Goal: Task Accomplishment & Management: Complete application form

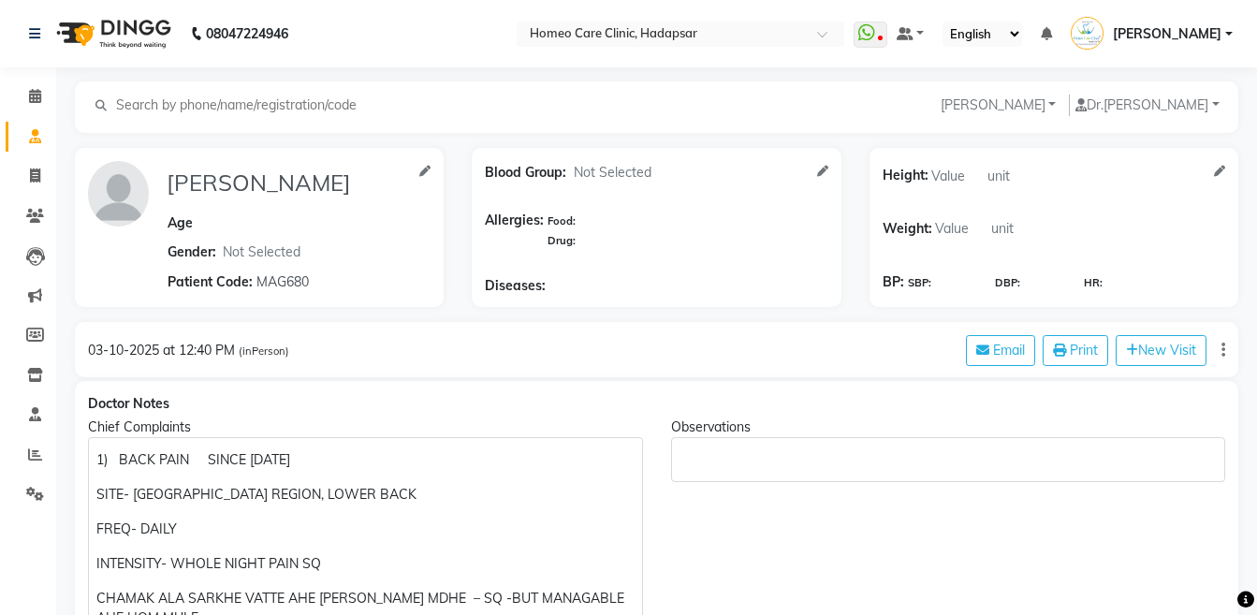
select select "[DEMOGRAPHIC_DATA]"
click at [41, 214] on icon at bounding box center [35, 216] width 18 height 14
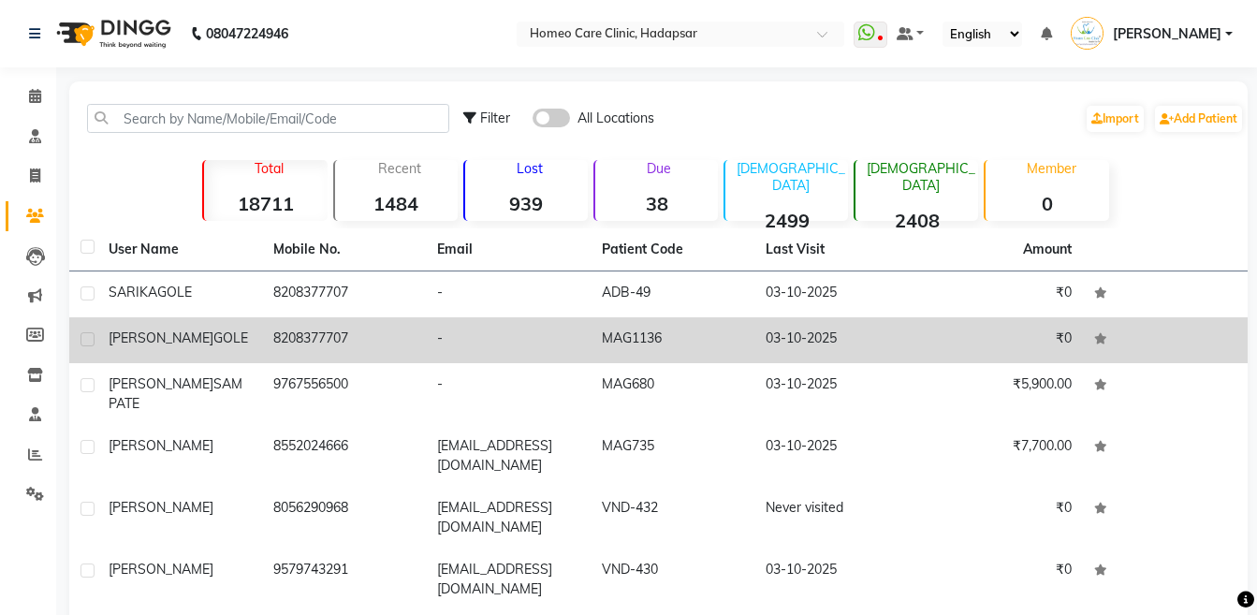
click at [156, 338] on span "[PERSON_NAME]" at bounding box center [161, 337] width 105 height 17
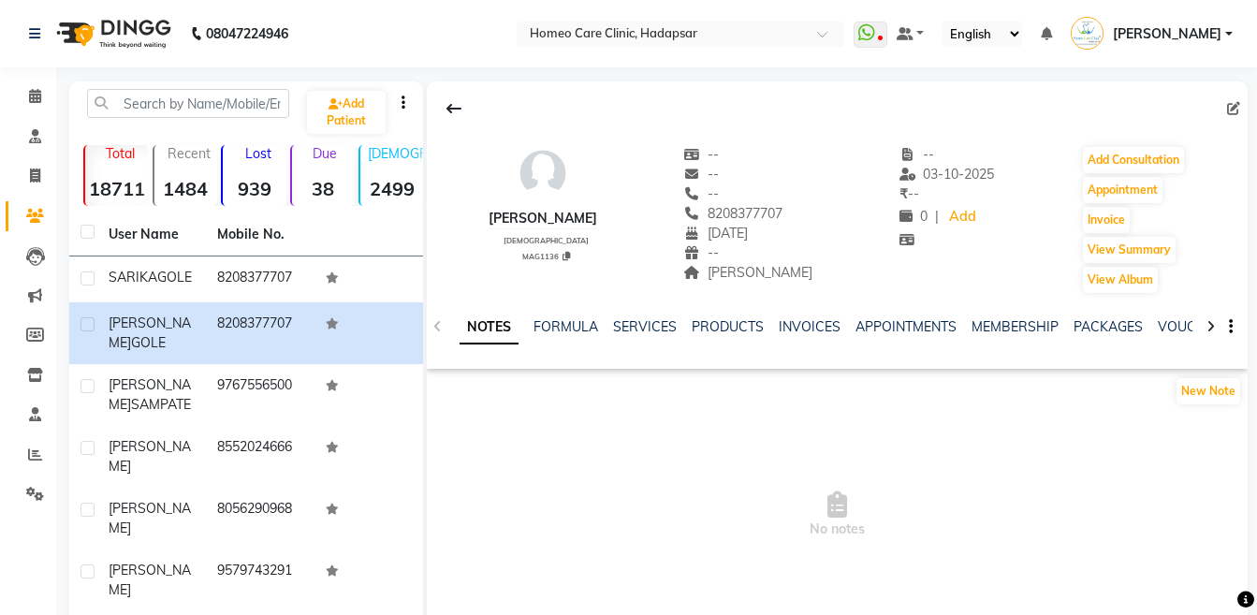
click at [1206, 322] on icon at bounding box center [1210, 326] width 8 height 13
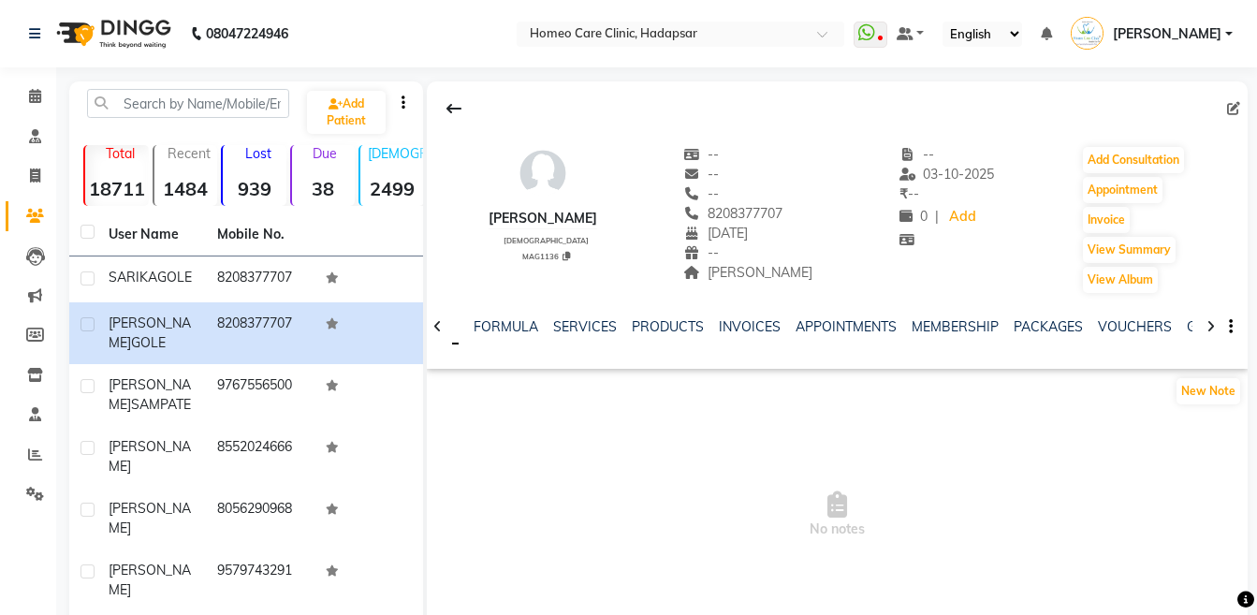
click at [1206, 322] on icon at bounding box center [1210, 326] width 8 height 13
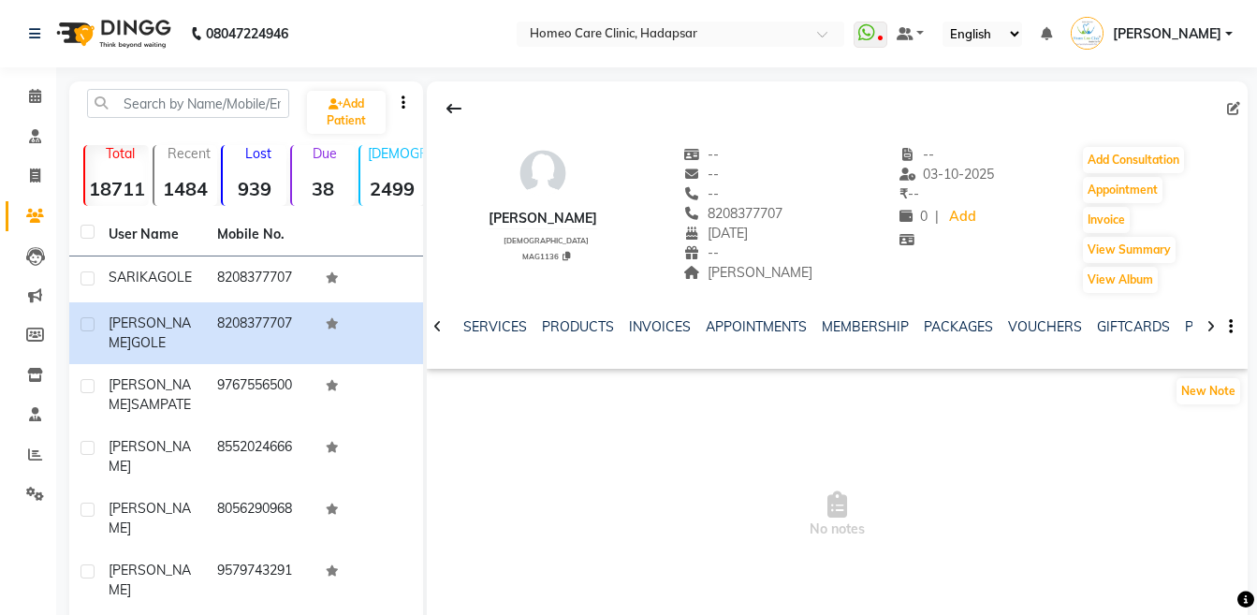
click at [1206, 322] on icon at bounding box center [1210, 326] width 8 height 13
click at [1205, 322] on div "NOTES FORMULA SERVICES PRODUCTS INVOICES APPOINTMENTS MEMBERSHIP PACKAGES VOUCH…" at bounding box center [837, 327] width 821 height 65
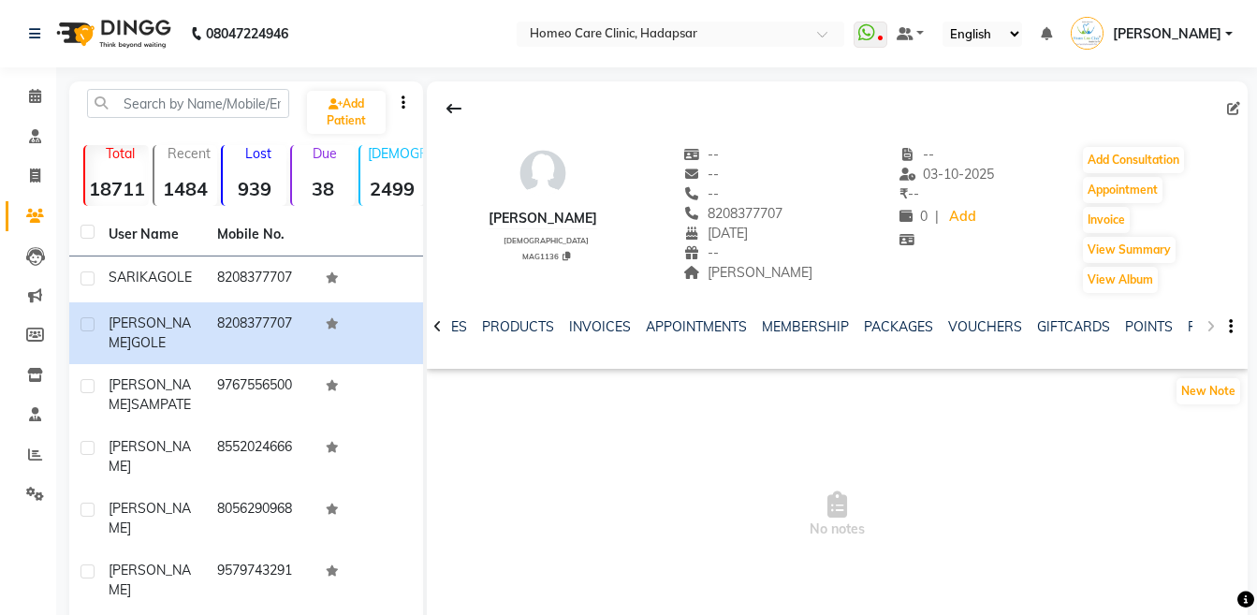
click at [1205, 322] on div "NOTES FORMULA SERVICES PRODUCTS INVOICES APPOINTMENTS MEMBERSHIP PACKAGES VOUCH…" at bounding box center [837, 327] width 821 height 65
click at [1193, 324] on div "NOTES FORMULA SERVICES PRODUCTS INVOICES APPOINTMENTS MEMBERSHIP PACKAGES VOUCH…" at bounding box center [837, 327] width 821 height 65
click at [1187, 324] on link "FORMS" at bounding box center [1210, 326] width 47 height 17
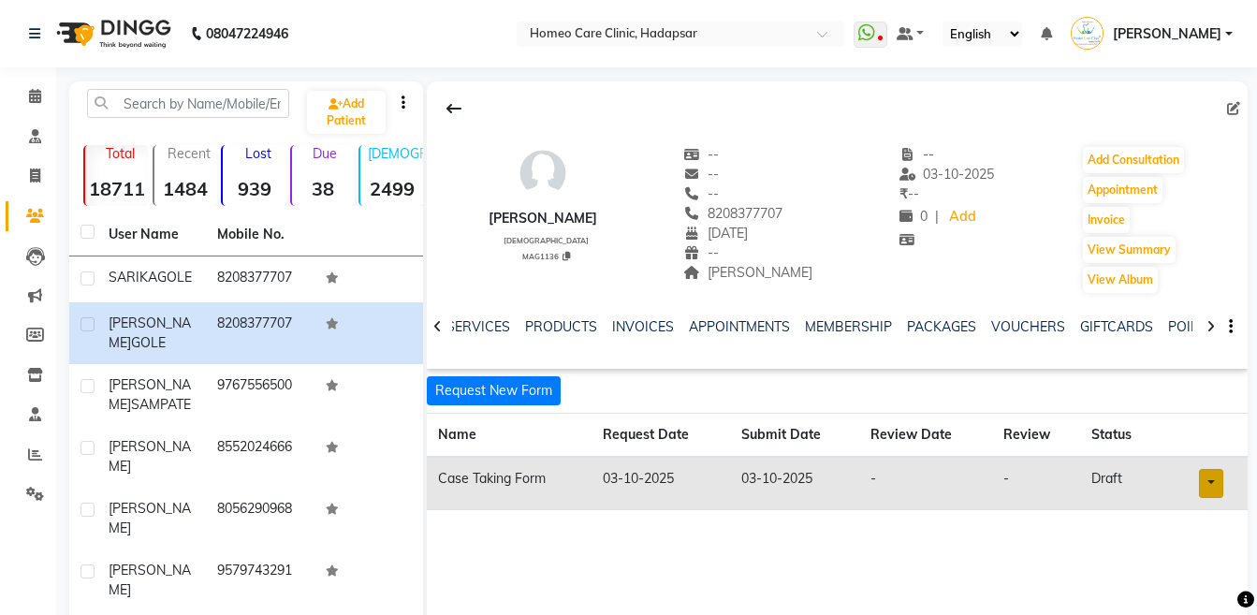
click at [1206, 477] on link at bounding box center [1211, 483] width 24 height 29
click at [1173, 565] on link "Open in staff mode" at bounding box center [1162, 553] width 177 height 30
click at [1108, 151] on button "Add Consultation" at bounding box center [1133, 160] width 101 height 26
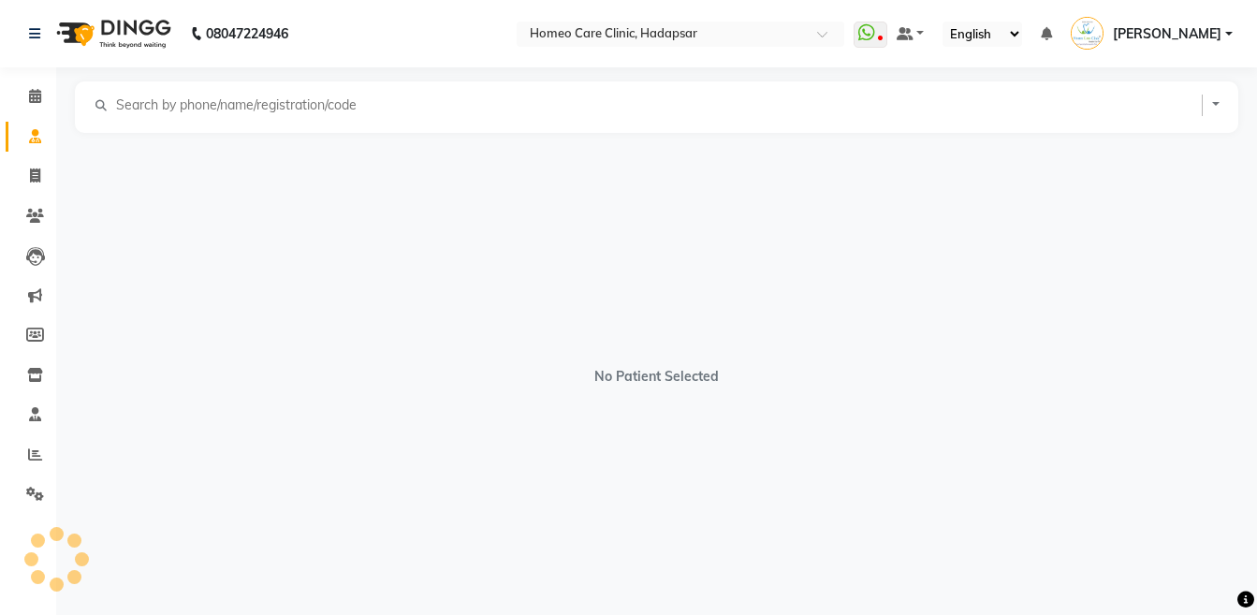
select select "[DEMOGRAPHIC_DATA]"
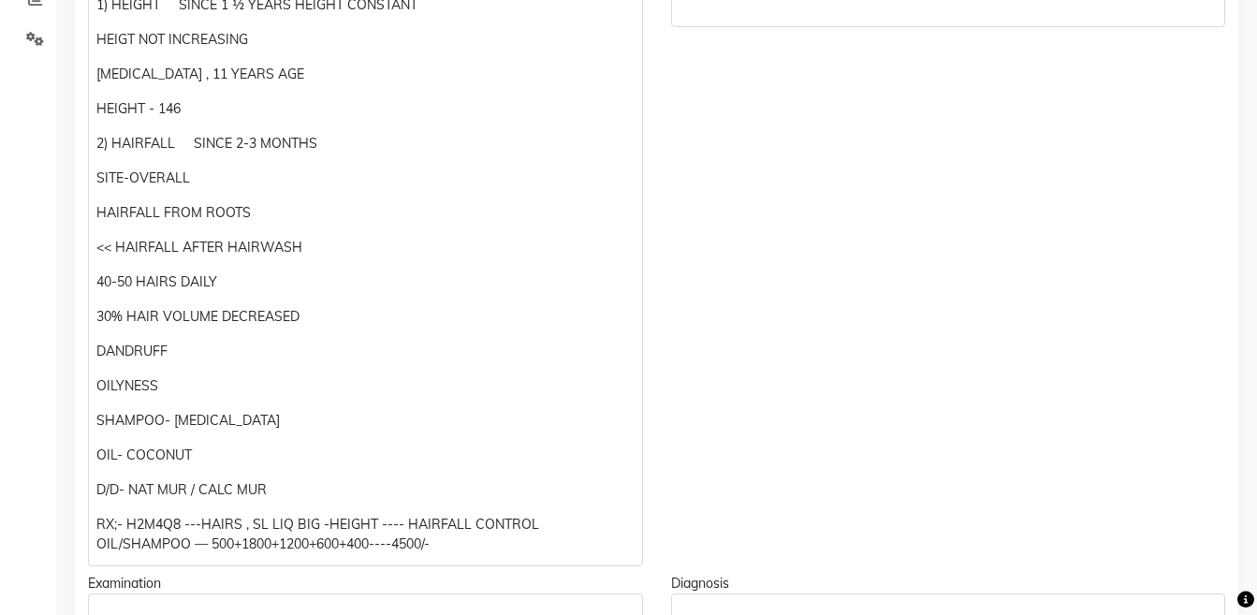
scroll to position [373, 0]
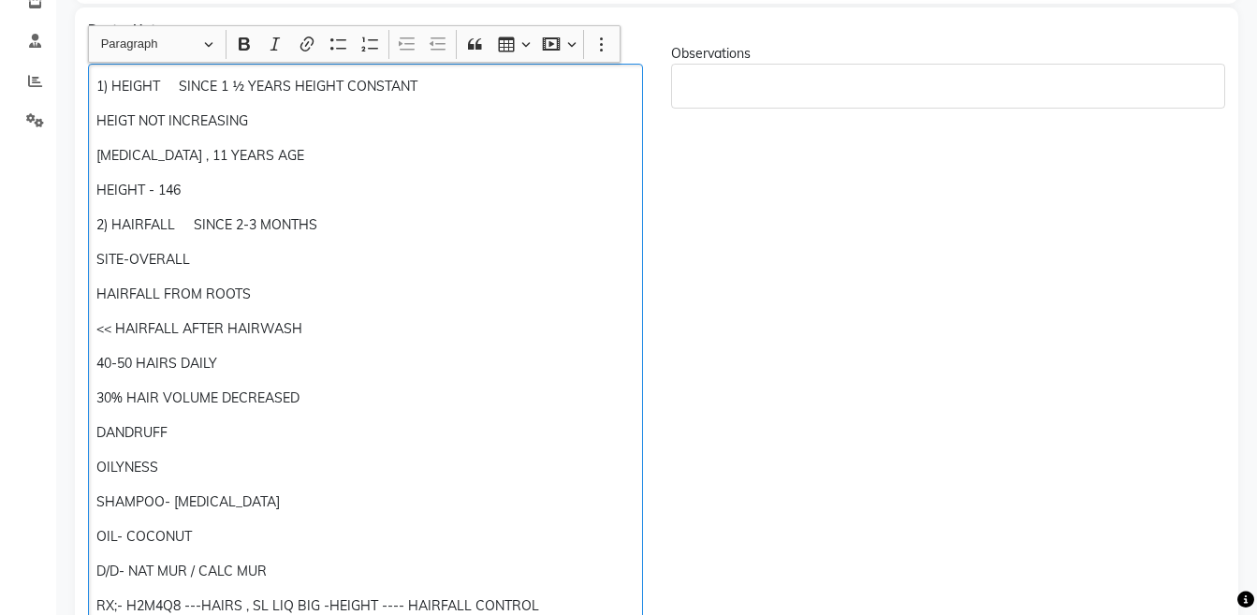
click at [249, 176] on div "1) HEIGHT SINCE 1 ½ YEARS HEIGHT CONSTANT HEIGT NOT INCREASING [MEDICAL_DATA] ,…" at bounding box center [365, 356] width 555 height 584
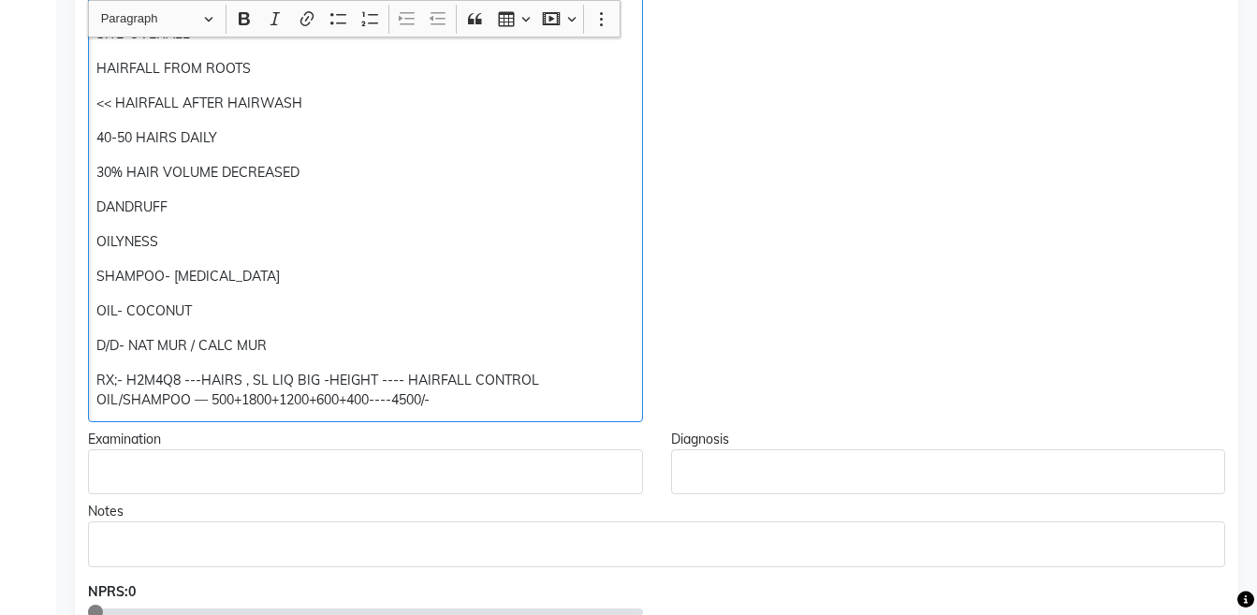
scroll to position [595, 0]
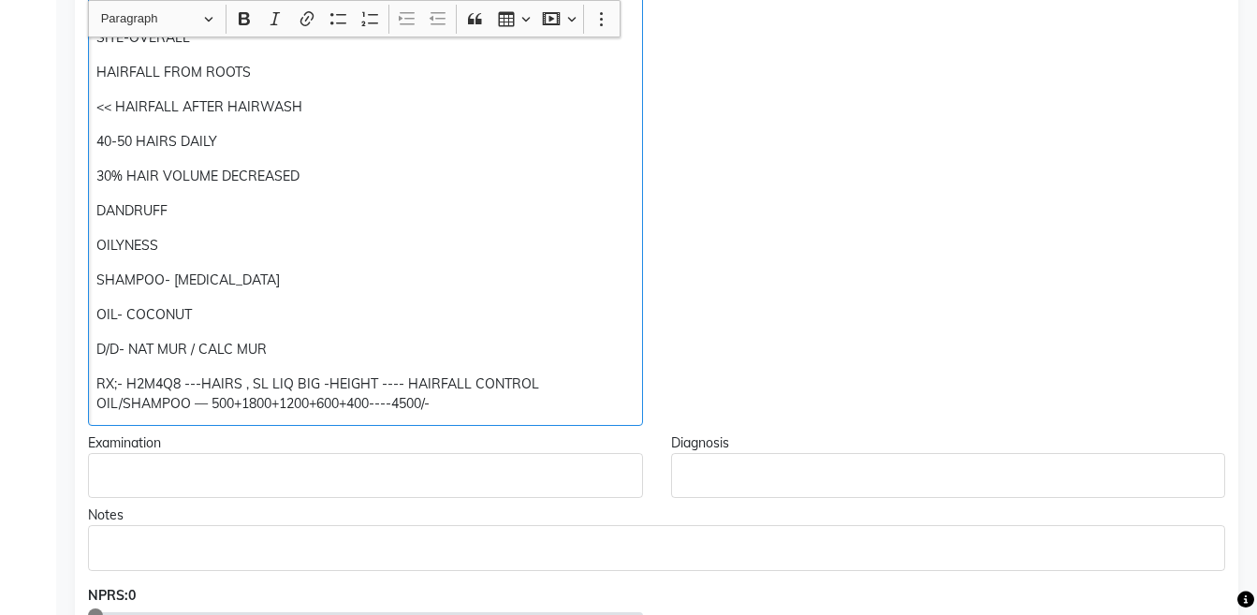
click at [531, 408] on p "RX;- H2M4Q8 ---HAIRS , SL LIQ BIG -HEIGHT ---- HAIRFALL CONTROL OIL/SHAMPOO — 5…" at bounding box center [364, 393] width 537 height 39
click at [274, 349] on p "D/D- NAT MUR / CALC MUR" at bounding box center [364, 350] width 537 height 20
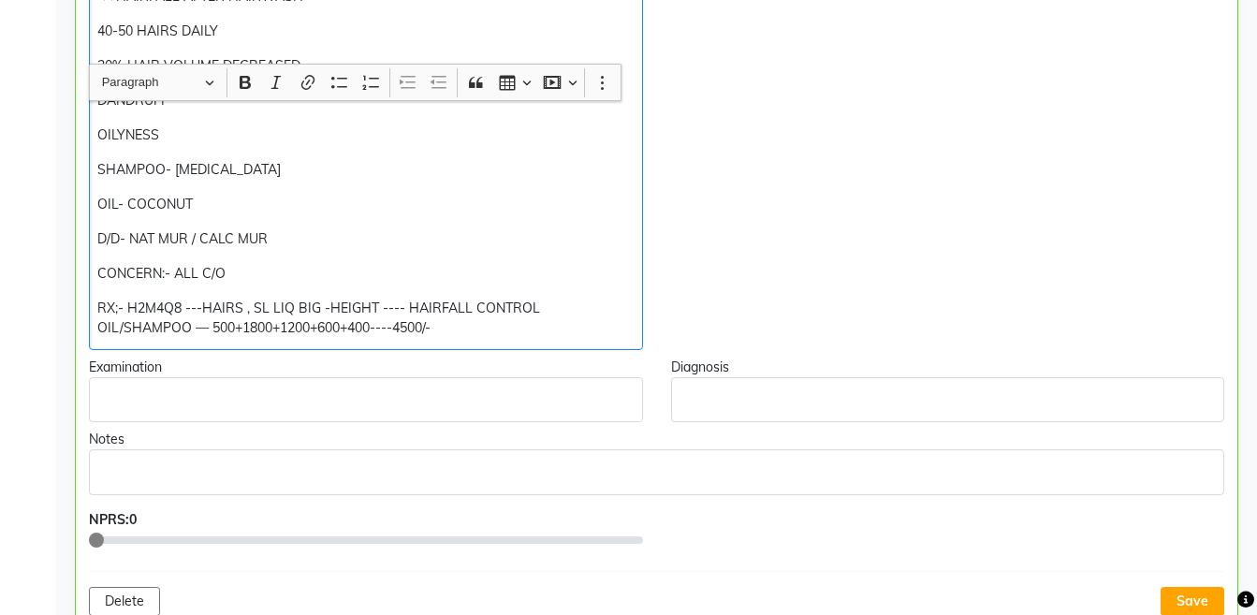
scroll to position [779, 0]
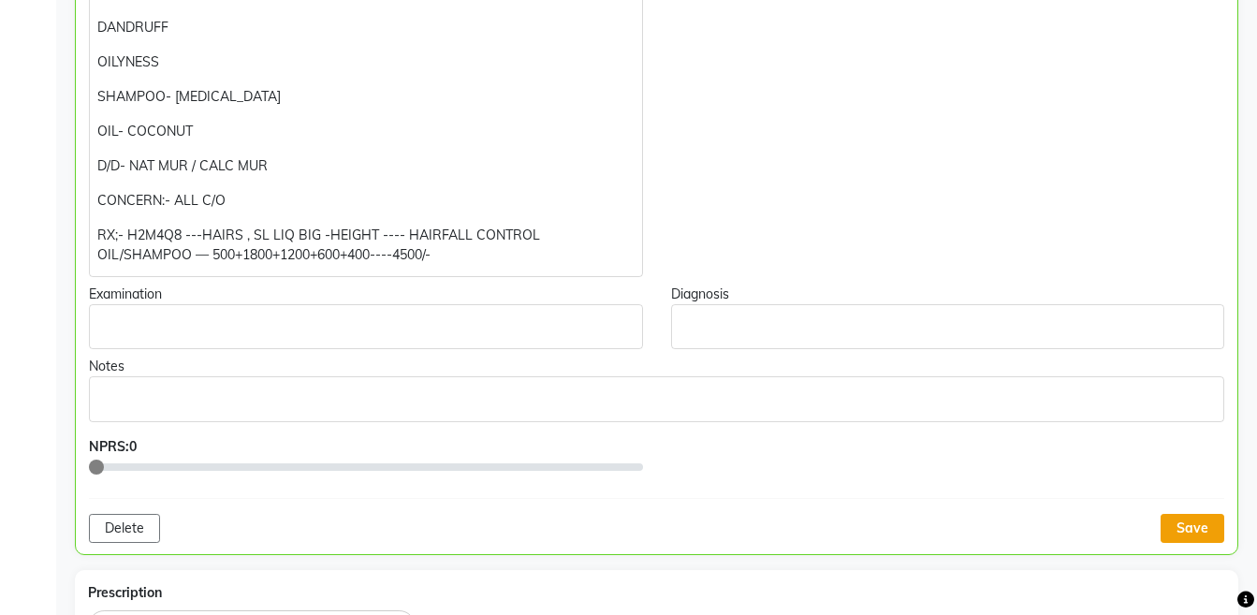
click at [1197, 529] on button "Save" at bounding box center [1192, 528] width 64 height 29
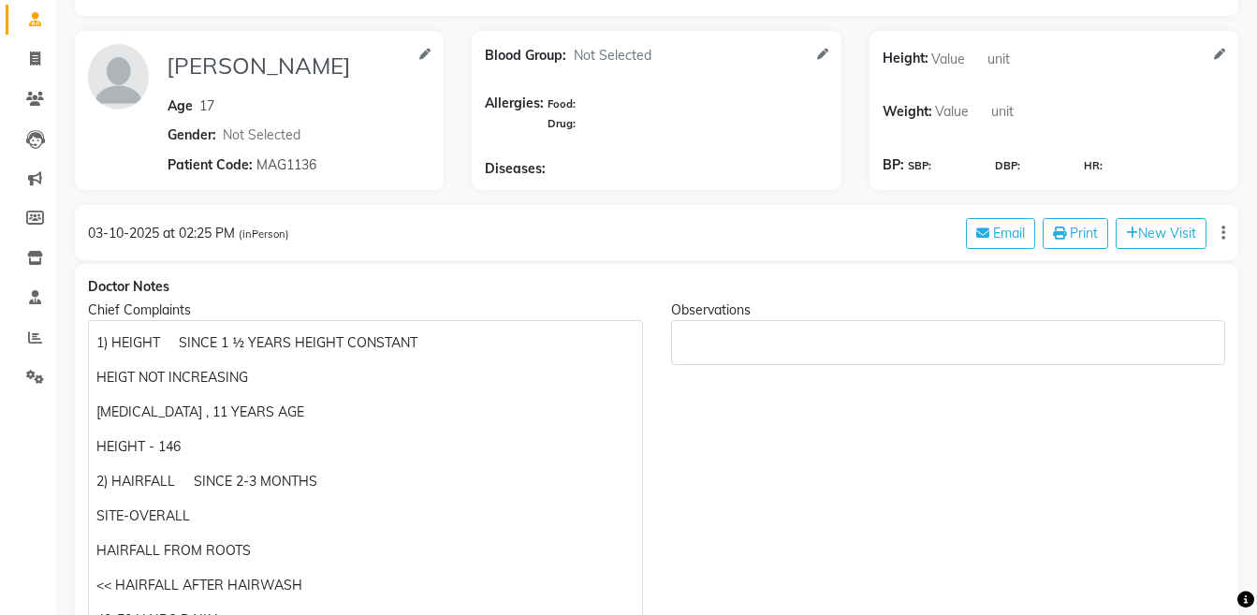
scroll to position [108, 0]
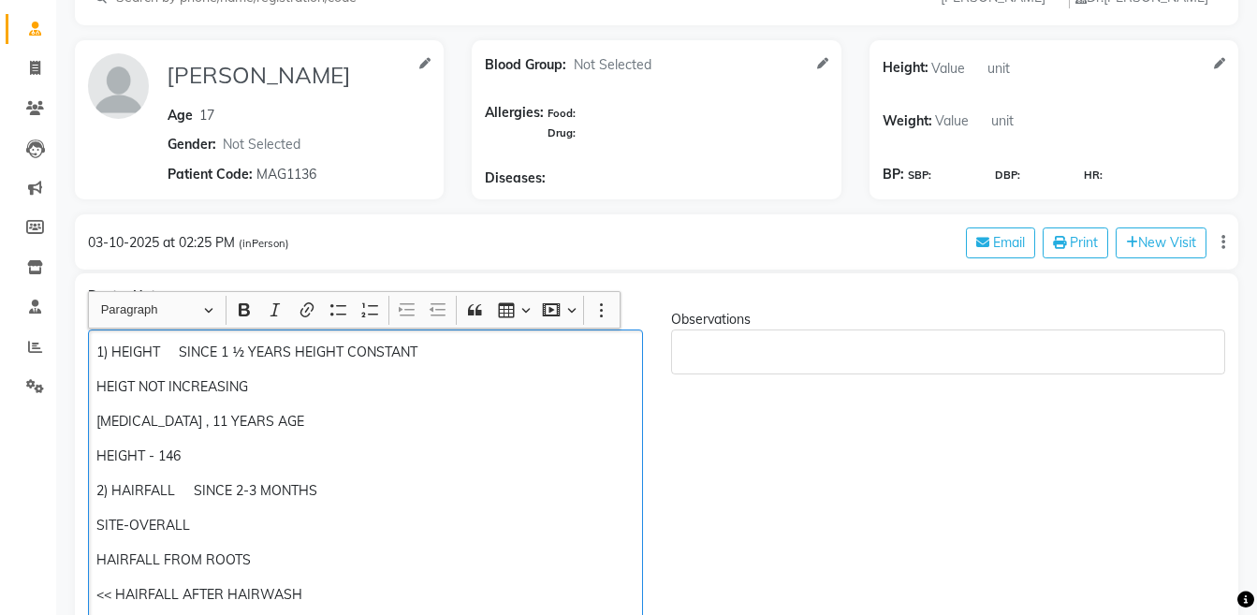
click at [244, 459] on p "HEIGHT - 146" at bounding box center [364, 456] width 537 height 20
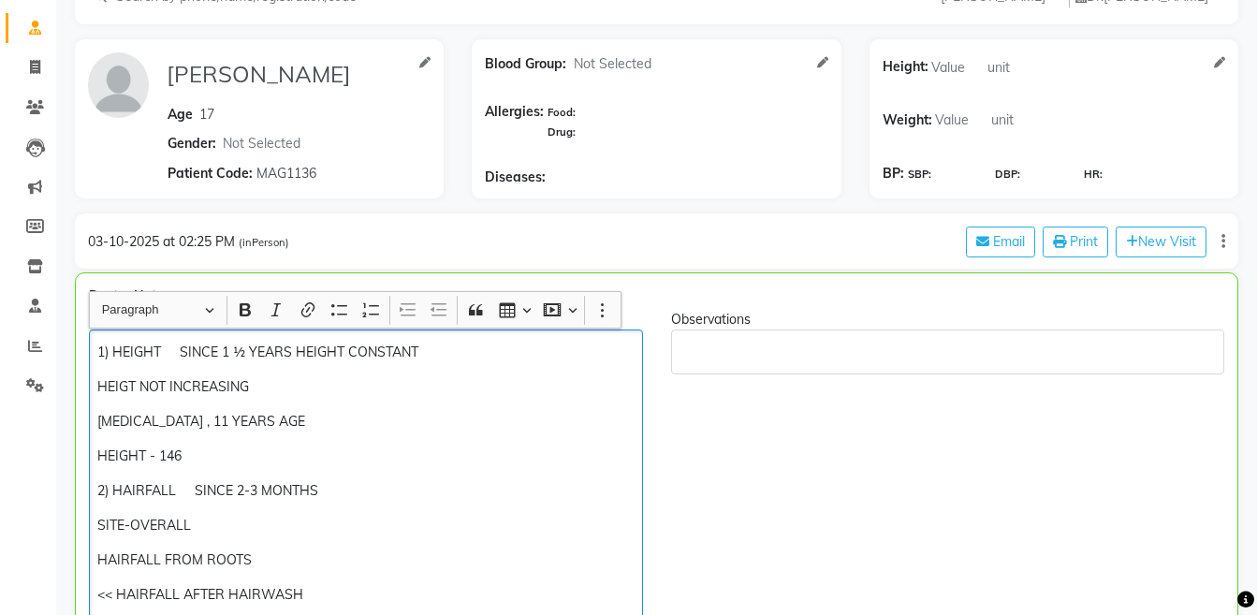
click at [115, 387] on p "HEIGT NOT INCREASING" at bounding box center [365, 387] width 536 height 20
click at [182, 424] on p "[MEDICAL_DATA] , 11 YEARS AGE" at bounding box center [365, 422] width 536 height 20
drag, startPoint x: 182, startPoint y: 424, endPoint x: 325, endPoint y: 476, distance: 152.4
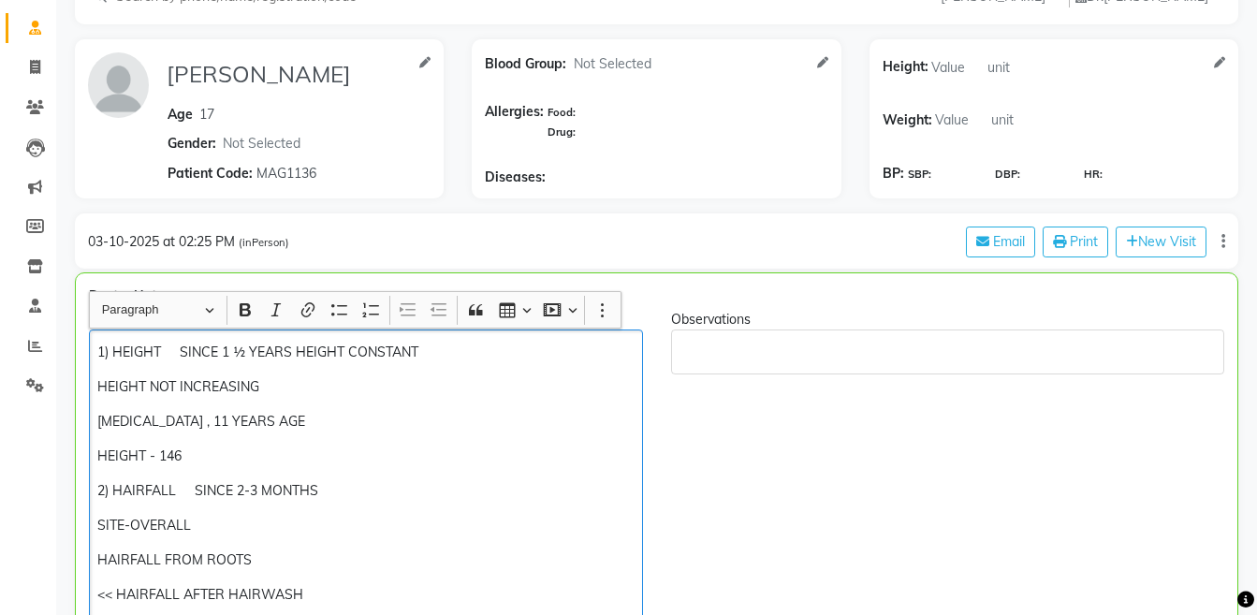
click at [192, 450] on p "HEIGHT - 146" at bounding box center [365, 456] width 536 height 20
click at [179, 356] on p "1) HEIGHT SINCE 1 ½ YEARS HEIGHT CONSTANT" at bounding box center [365, 352] width 536 height 20
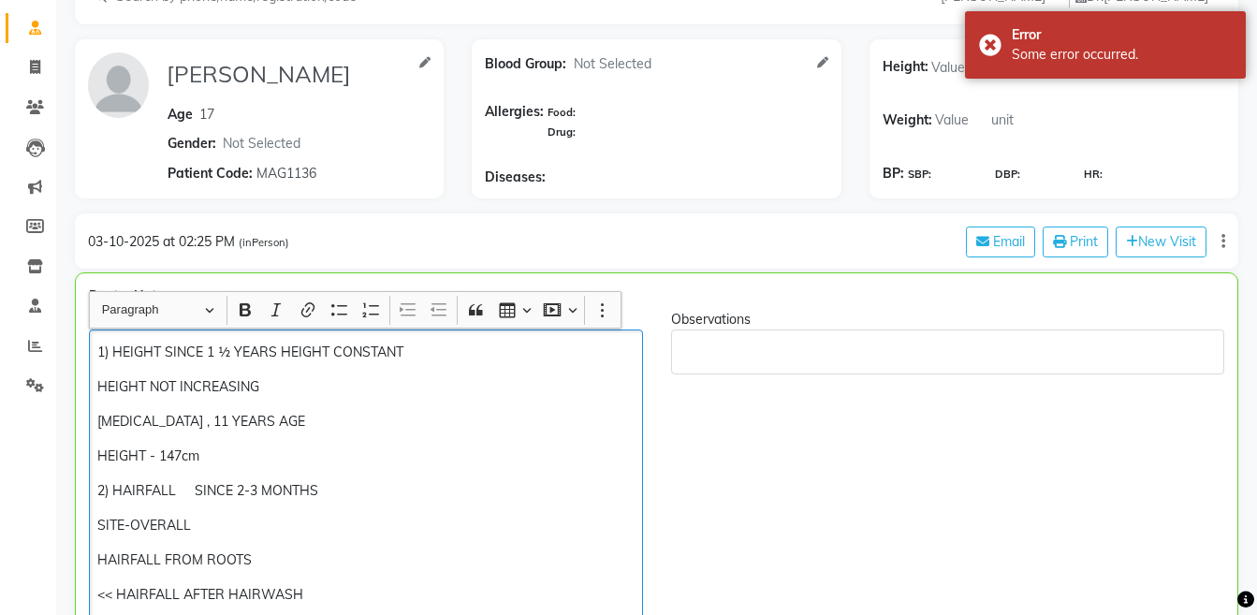
click at [214, 424] on p "[MEDICAL_DATA] , 11 YEARS AGE" at bounding box center [365, 422] width 536 height 20
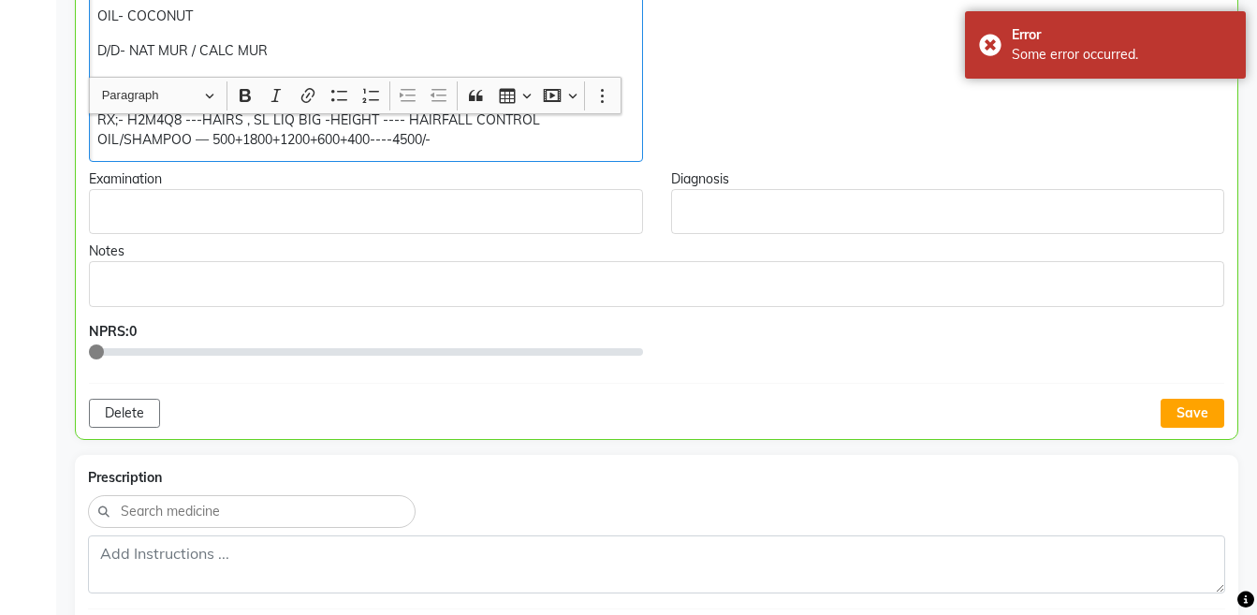
scroll to position [1011, 0]
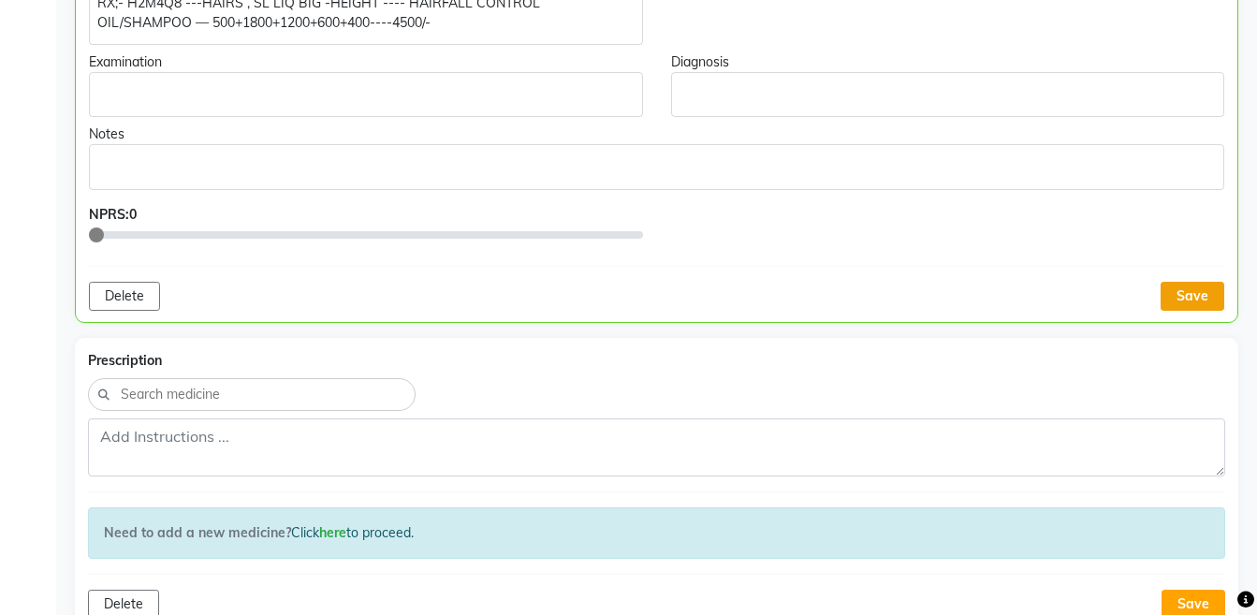
click at [1203, 297] on button "Save" at bounding box center [1192, 296] width 64 height 29
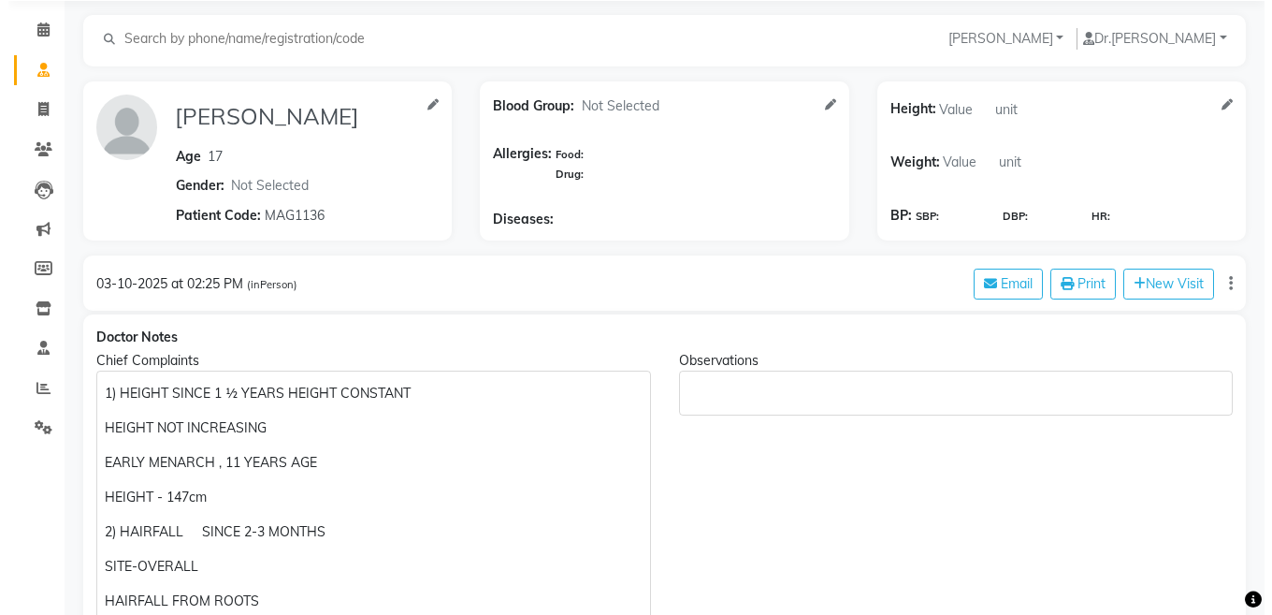
scroll to position [64, 0]
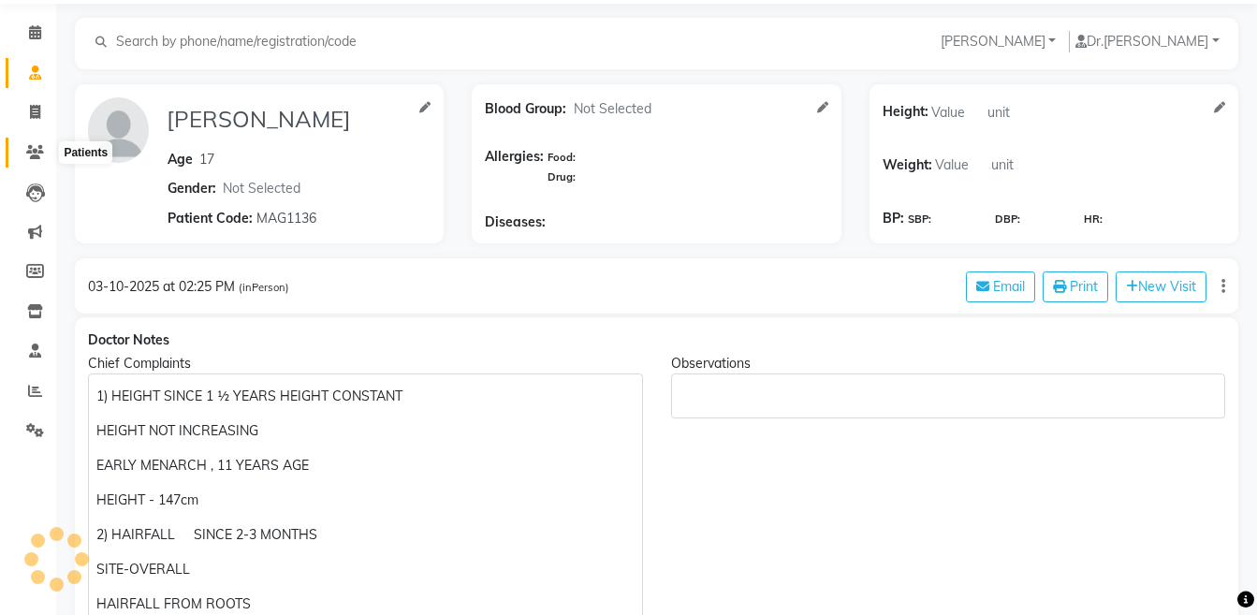
click at [33, 146] on icon at bounding box center [35, 152] width 18 height 14
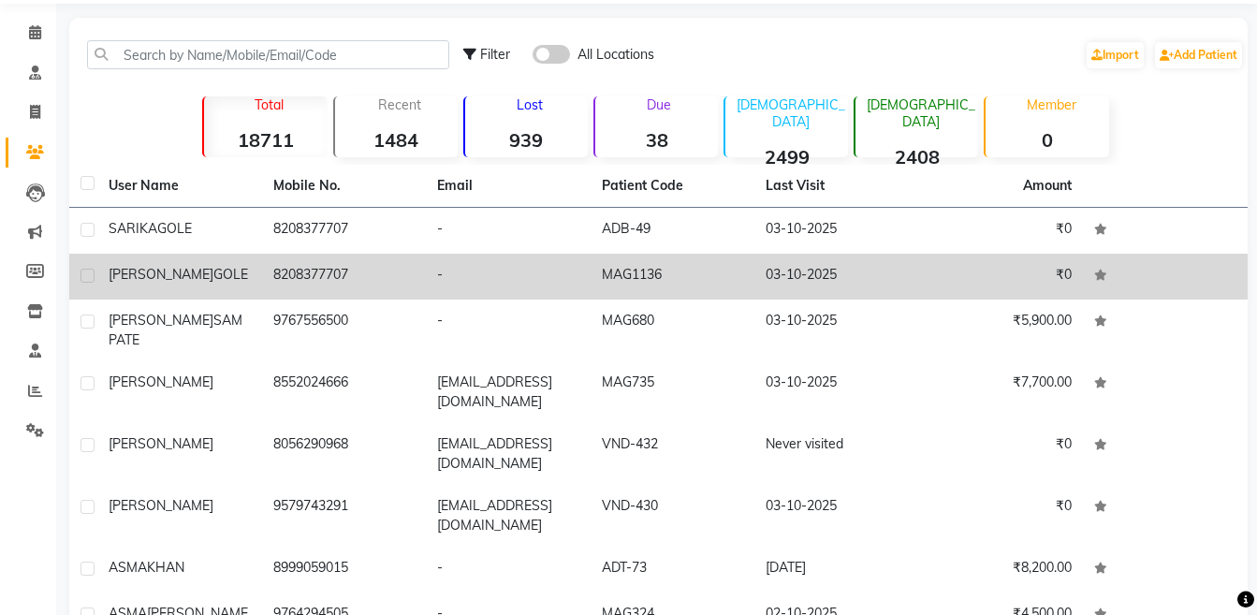
click at [213, 273] on span "GOLE" at bounding box center [230, 274] width 35 height 17
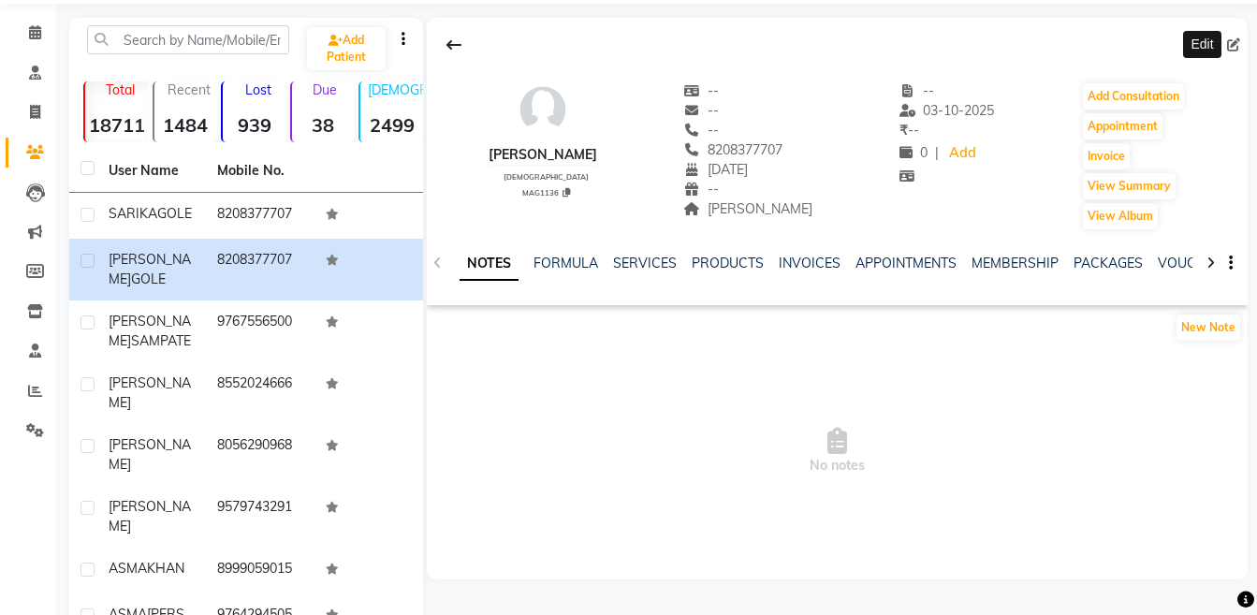
click at [1232, 43] on icon at bounding box center [1233, 44] width 13 height 13
select select "27"
select select "03"
select select "2008"
select select "[DEMOGRAPHIC_DATA]"
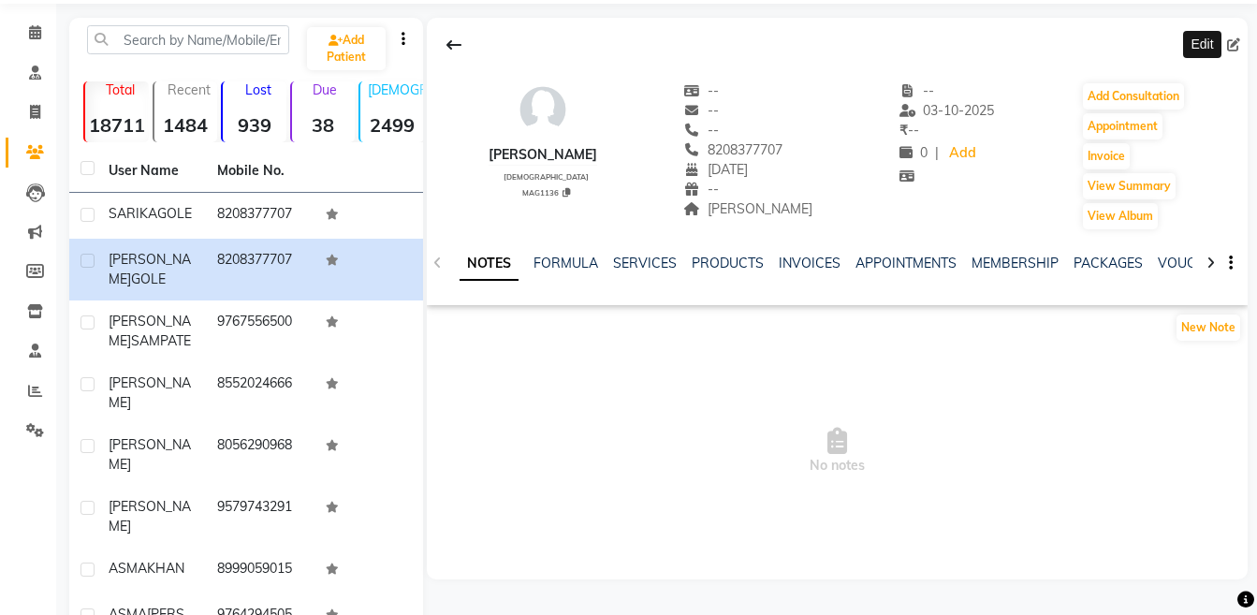
select select "50937"
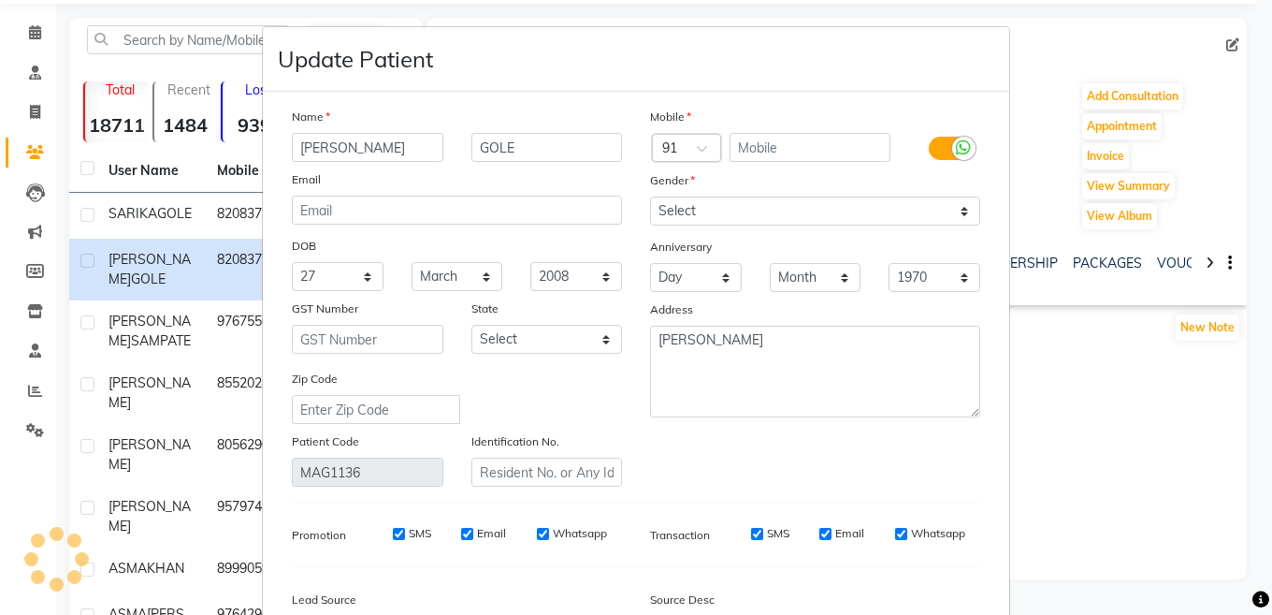
type input "8208377707"
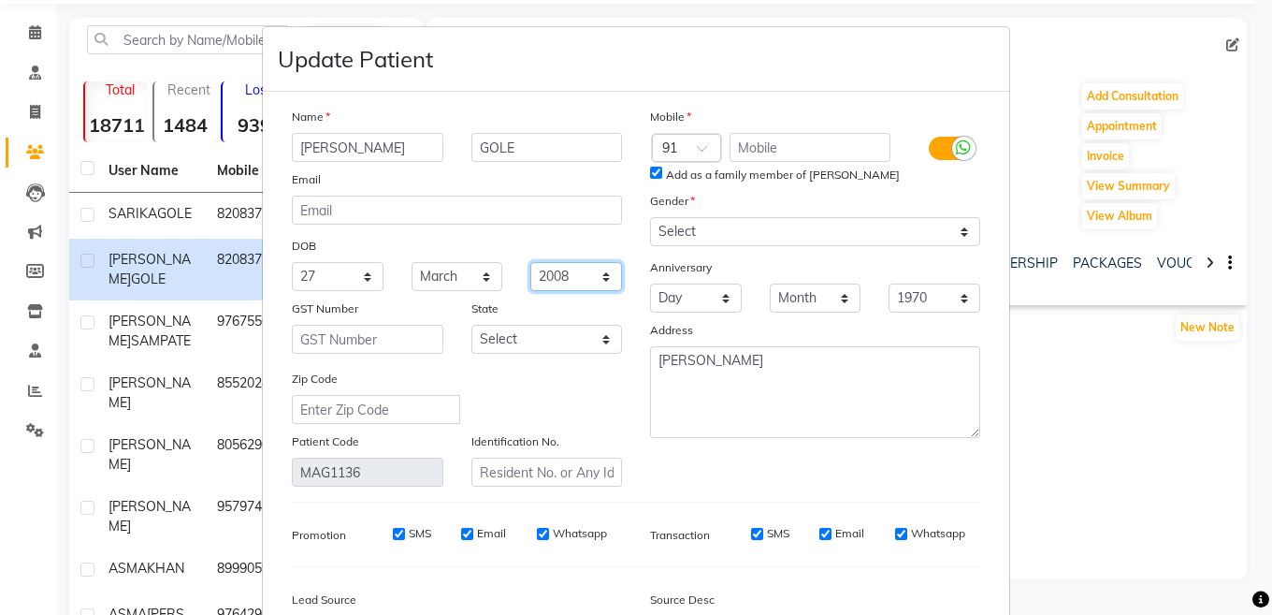
click at [568, 278] on select "1940 1941 1942 1943 1944 1945 1946 1947 1948 1949 1950 1951 1952 1953 1954 1955…" at bounding box center [577, 276] width 92 height 29
select select "2010"
click at [531, 262] on select "1940 1941 1942 1943 1944 1945 1946 1947 1948 1949 1950 1951 1952 1953 1954 1955…" at bounding box center [577, 276] width 92 height 29
click at [1096, 443] on ngb-modal-window "Update Patient Name [PERSON_NAME] Email DOB Day 01 02 03 04 05 06 07 08 09 10 1…" at bounding box center [636, 307] width 1272 height 615
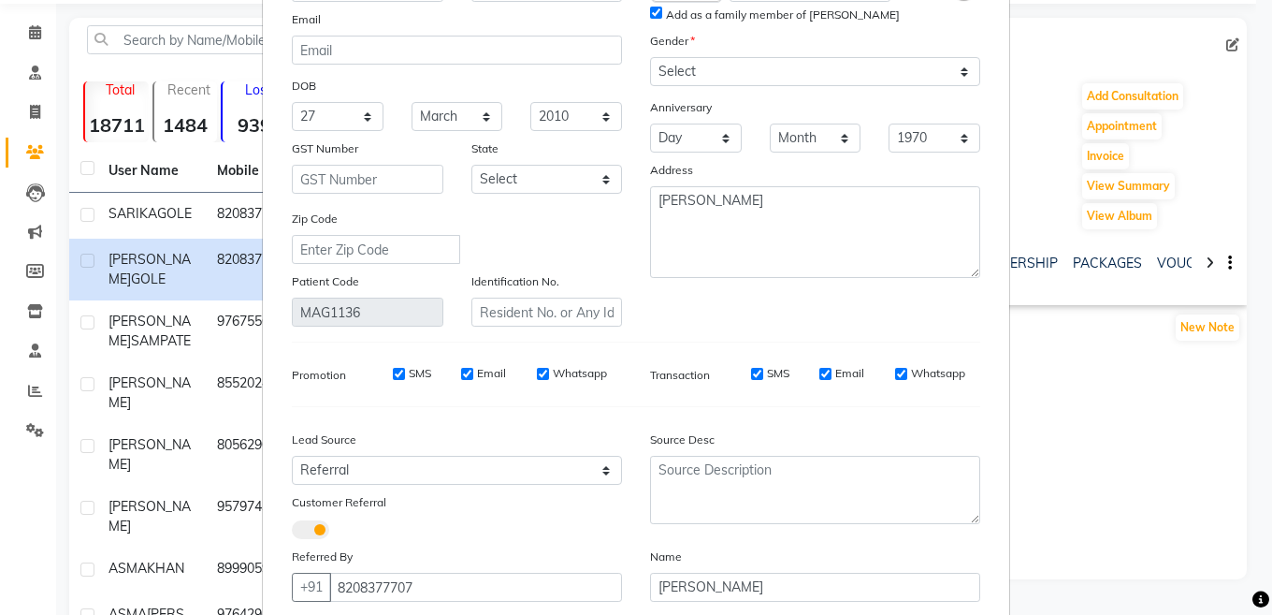
scroll to position [253, 0]
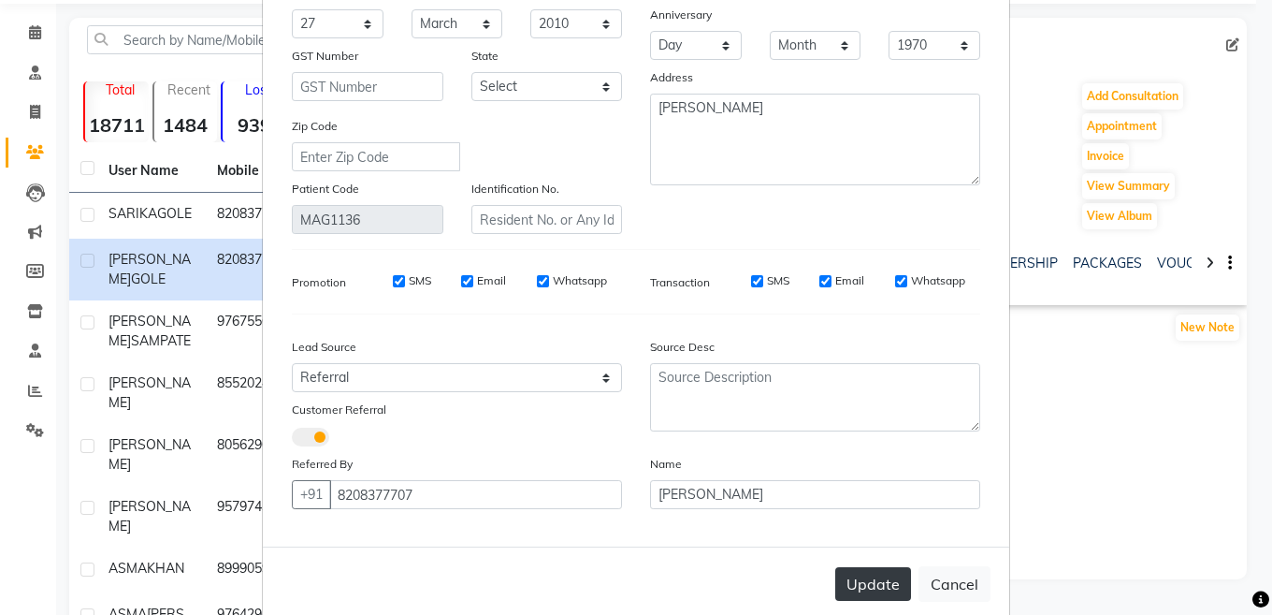
click at [856, 570] on button "Update" at bounding box center [874, 584] width 76 height 34
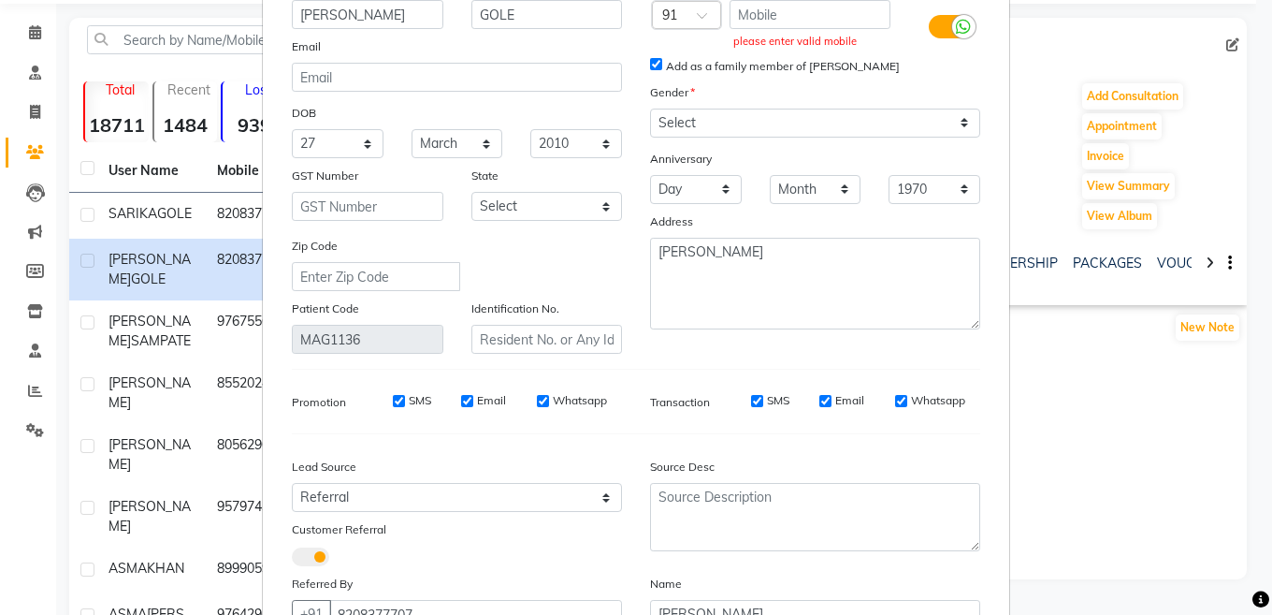
scroll to position [86, 0]
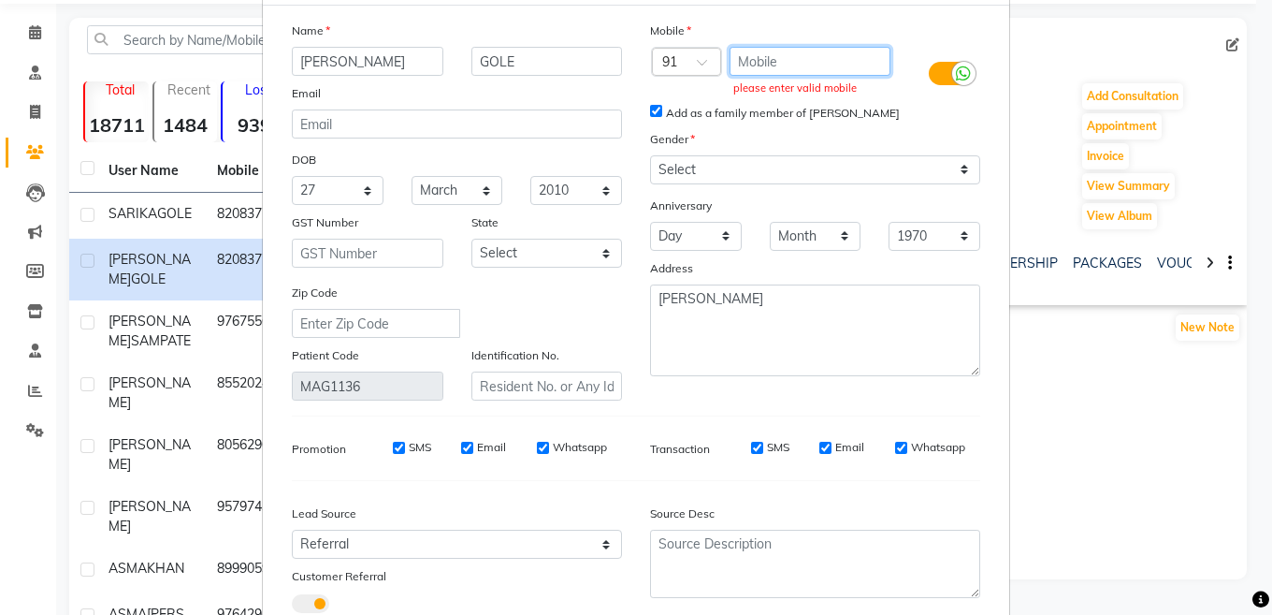
click at [805, 72] on input "text" at bounding box center [811, 61] width 162 height 29
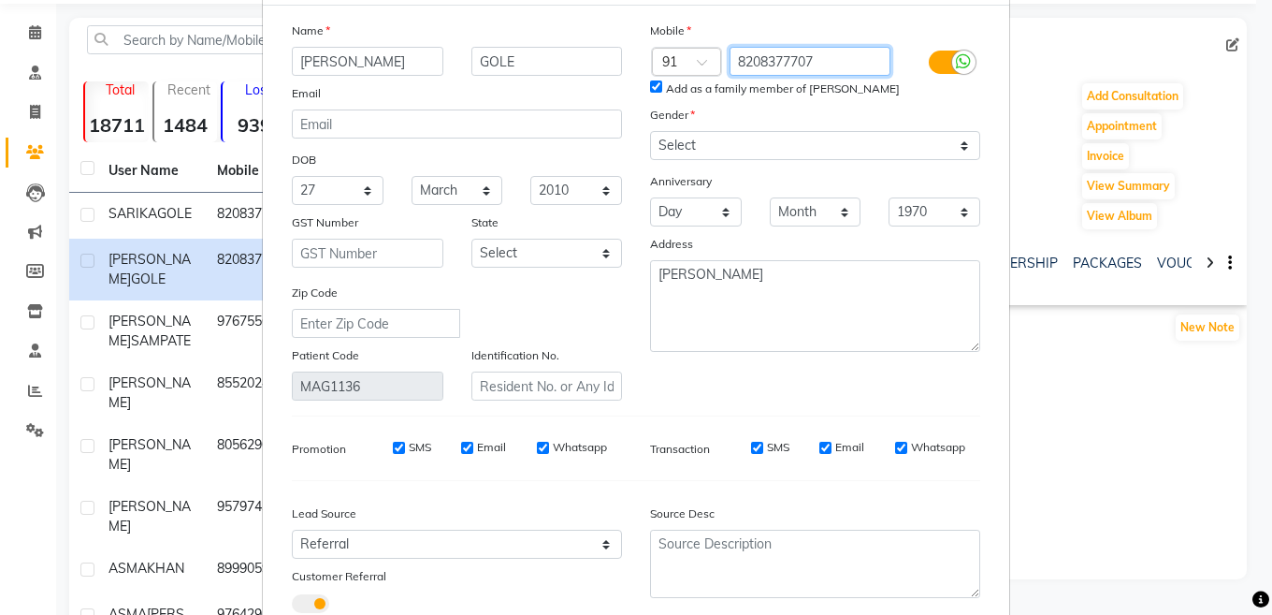
type input "8208377707"
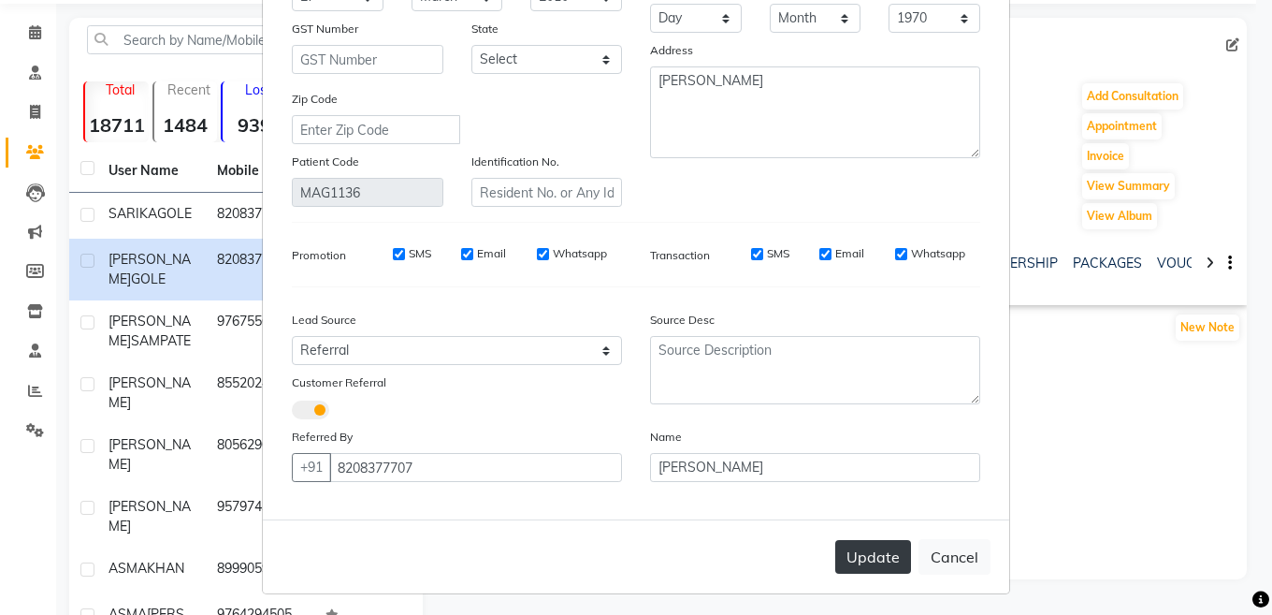
click at [862, 555] on button "Update" at bounding box center [874, 557] width 76 height 34
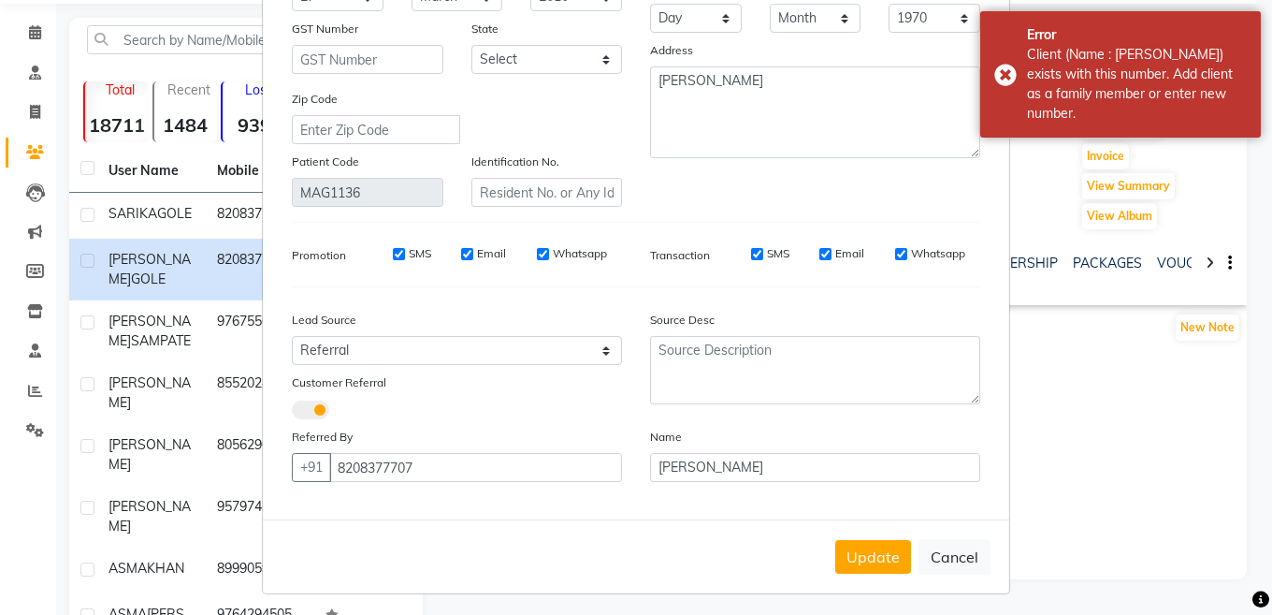
scroll to position [0, 0]
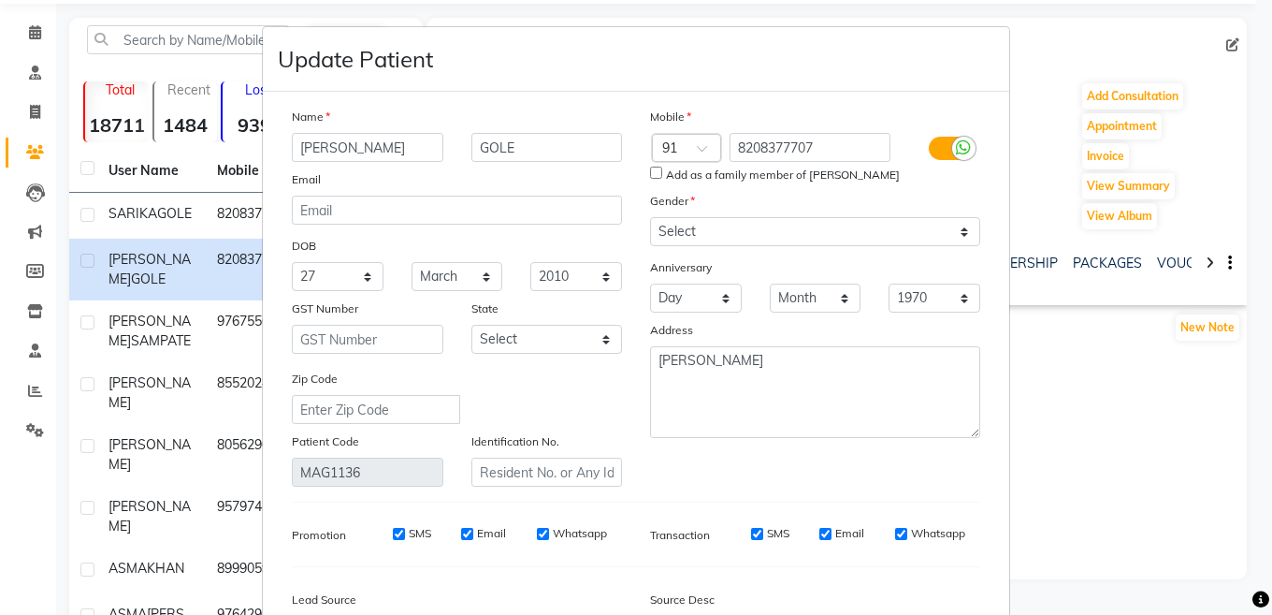
click at [651, 168] on input "Add as a family member of [PERSON_NAME]" at bounding box center [656, 173] width 12 height 12
checkbox input "true"
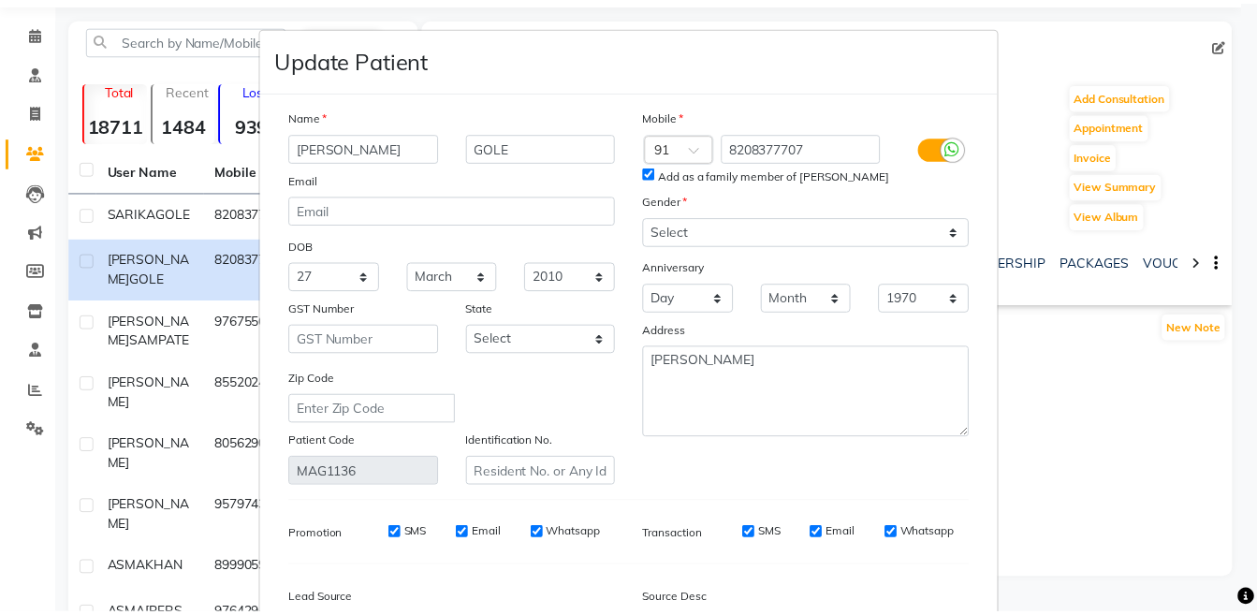
scroll to position [285, 0]
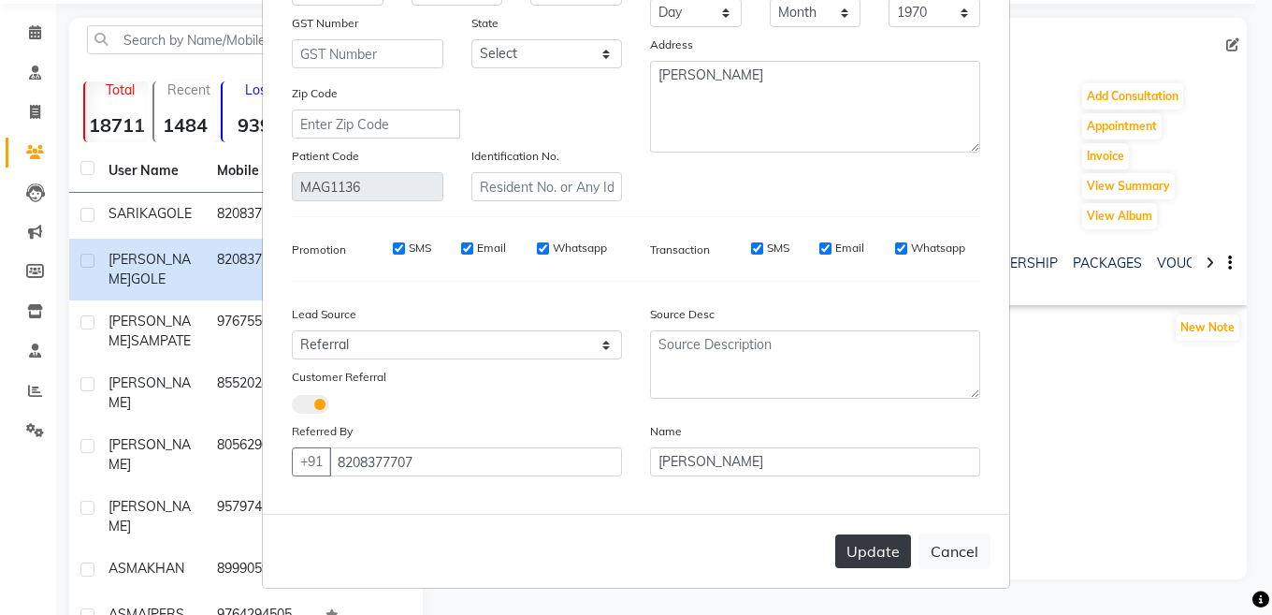
click at [853, 563] on button "Update" at bounding box center [874, 551] width 76 height 34
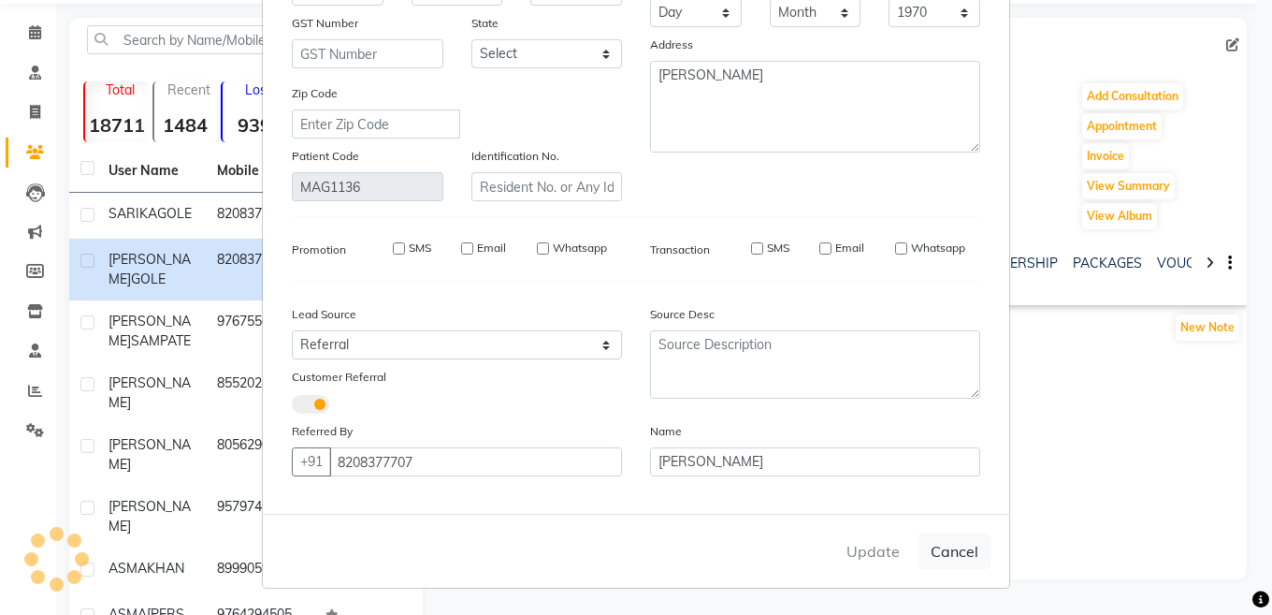
select select
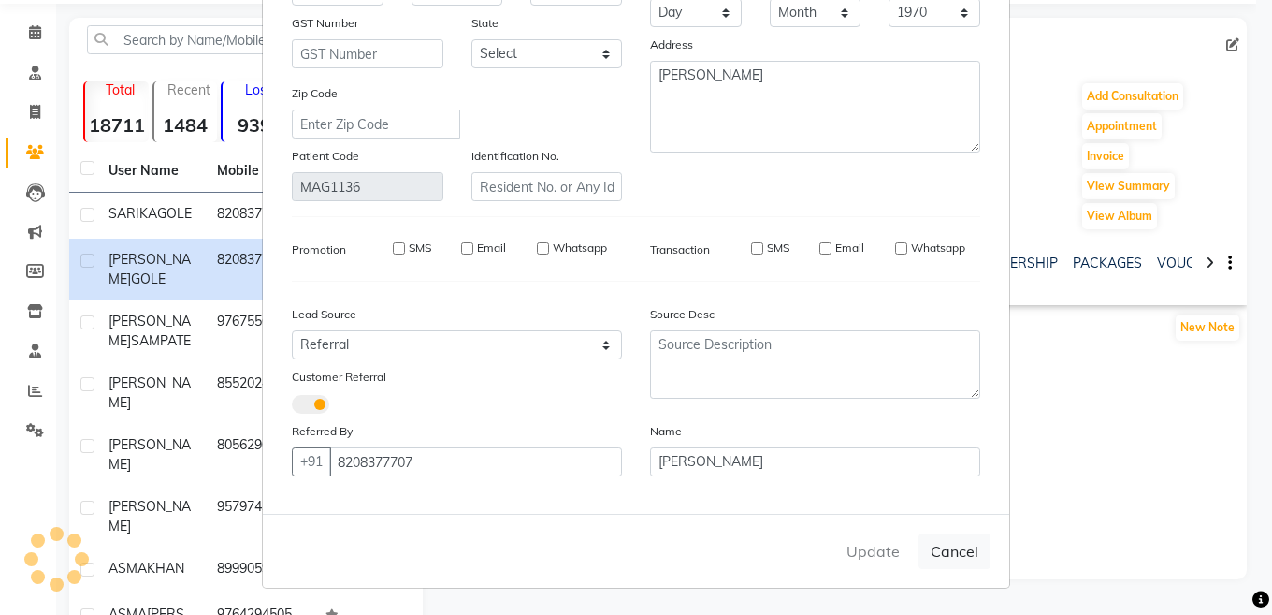
select select
checkbox input "false"
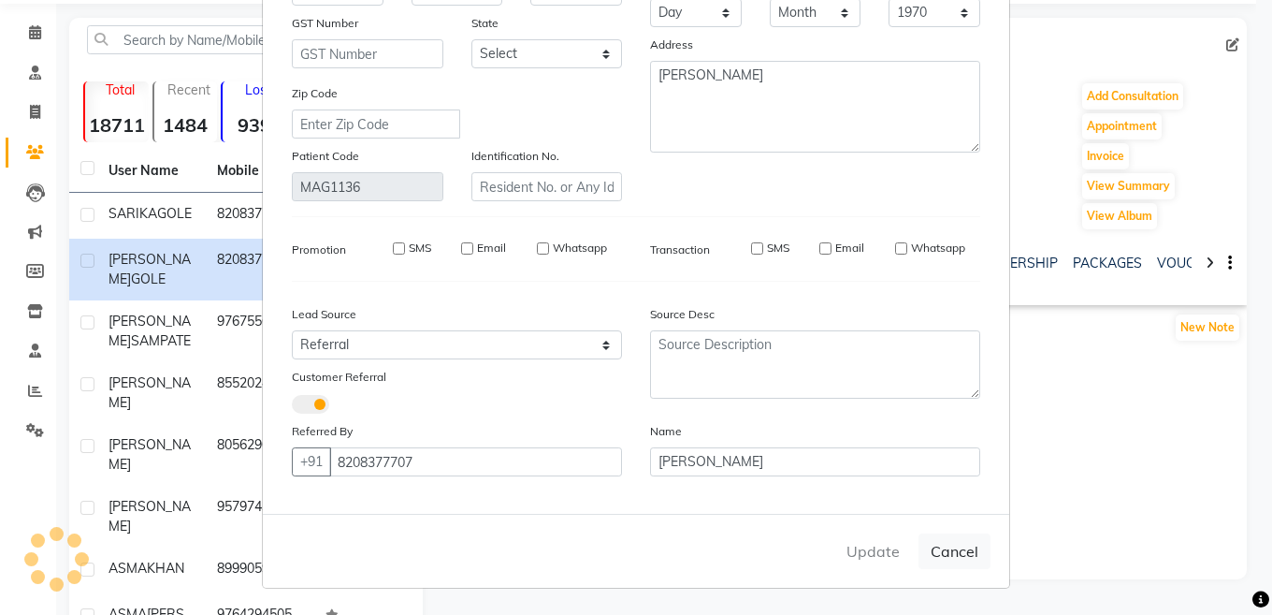
checkbox input "false"
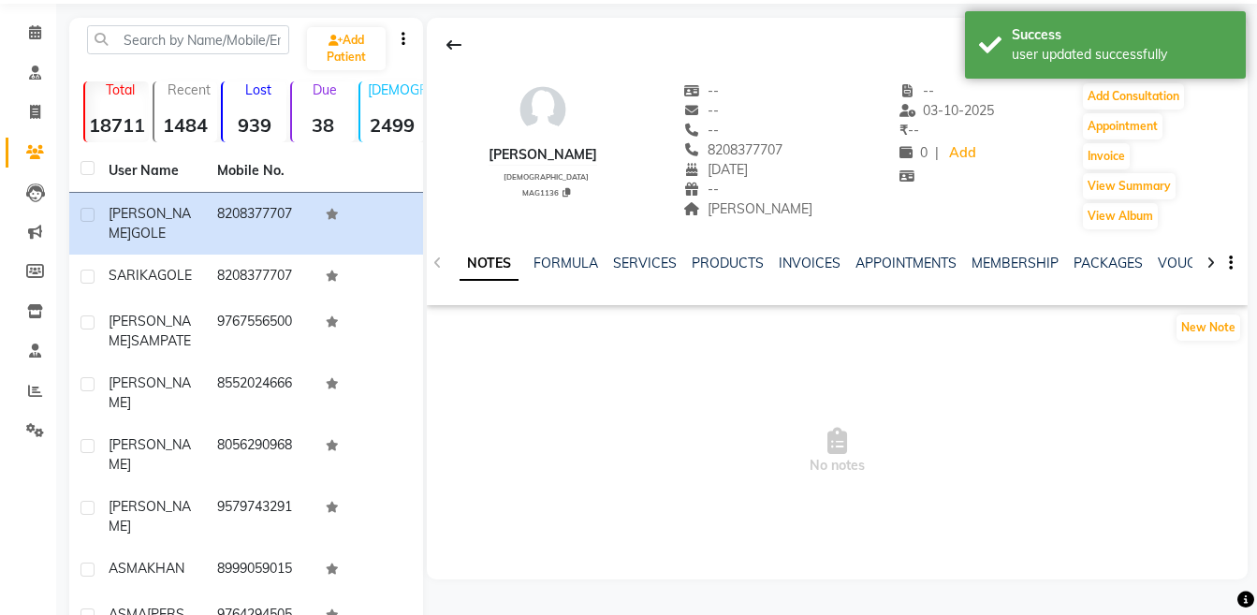
click at [1209, 266] on icon at bounding box center [1210, 262] width 8 height 13
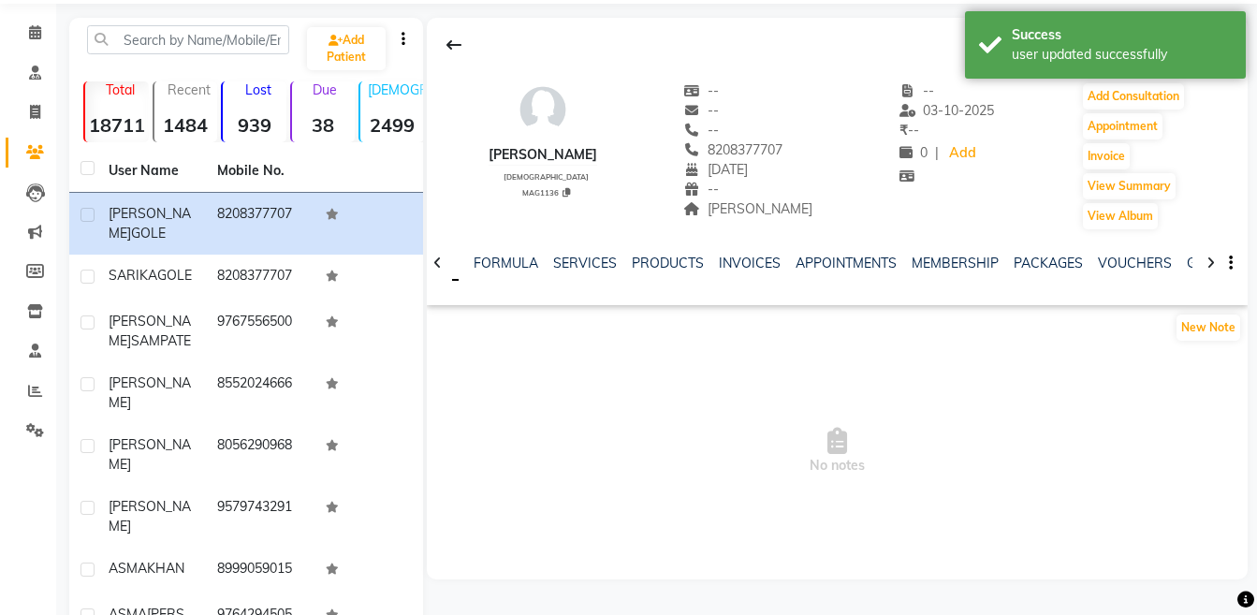
click at [1209, 266] on icon at bounding box center [1210, 262] width 8 height 13
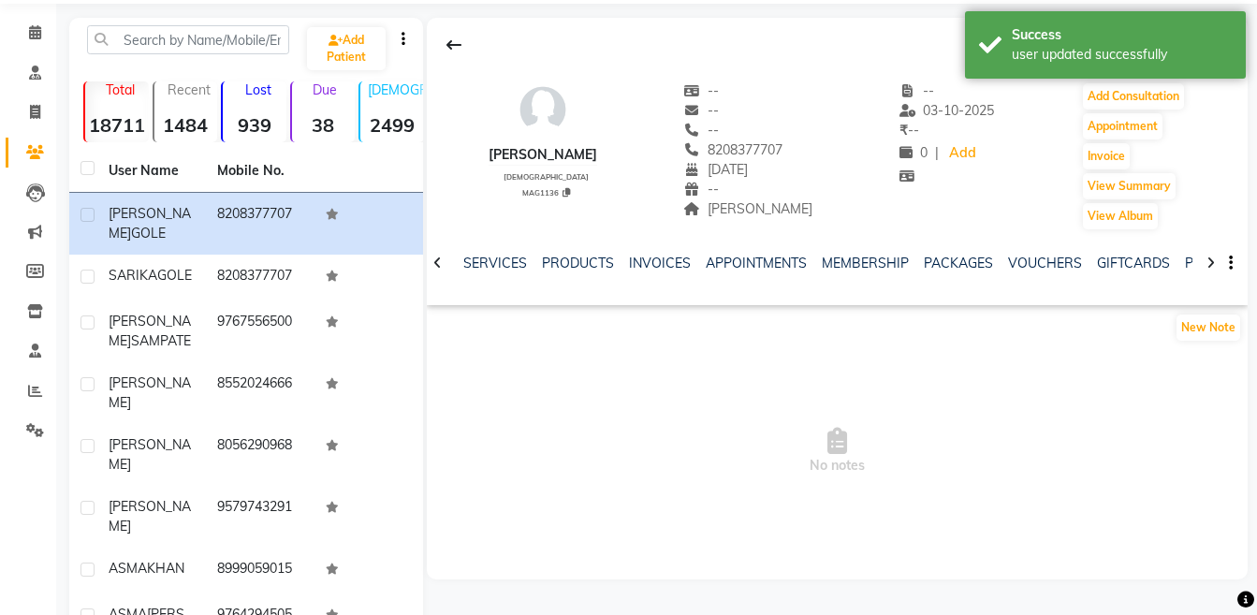
click at [1209, 266] on icon at bounding box center [1210, 262] width 8 height 13
click at [1209, 266] on div "NOTES FORMULA SERVICES PRODUCTS INVOICES APPOINTMENTS MEMBERSHIP PACKAGES VOUCH…" at bounding box center [837, 263] width 821 height 65
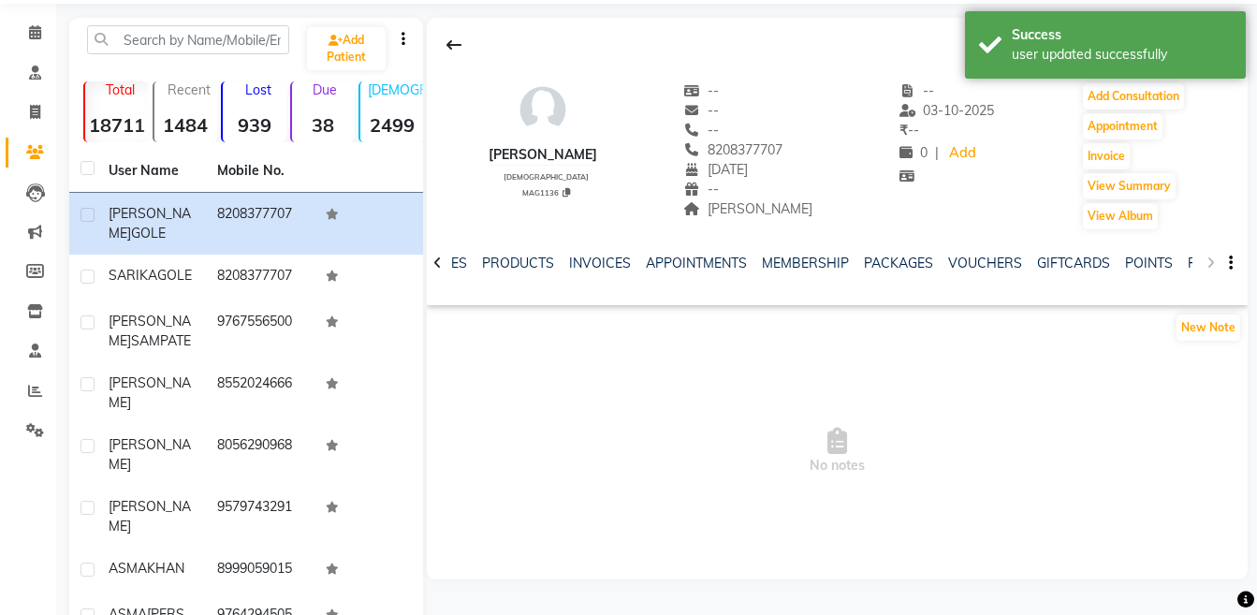
click at [1209, 266] on div "NOTES FORMULA SERVICES PRODUCTS INVOICES APPOINTMENTS MEMBERSHIP PACKAGES VOUCH…" at bounding box center [837, 263] width 821 height 65
click at [1194, 266] on div "NOTES FORMULA SERVICES PRODUCTS INVOICES APPOINTMENTS MEMBERSHIP PACKAGES VOUCH…" at bounding box center [837, 263] width 821 height 65
click at [1189, 261] on link "FORMS" at bounding box center [1210, 262] width 47 height 17
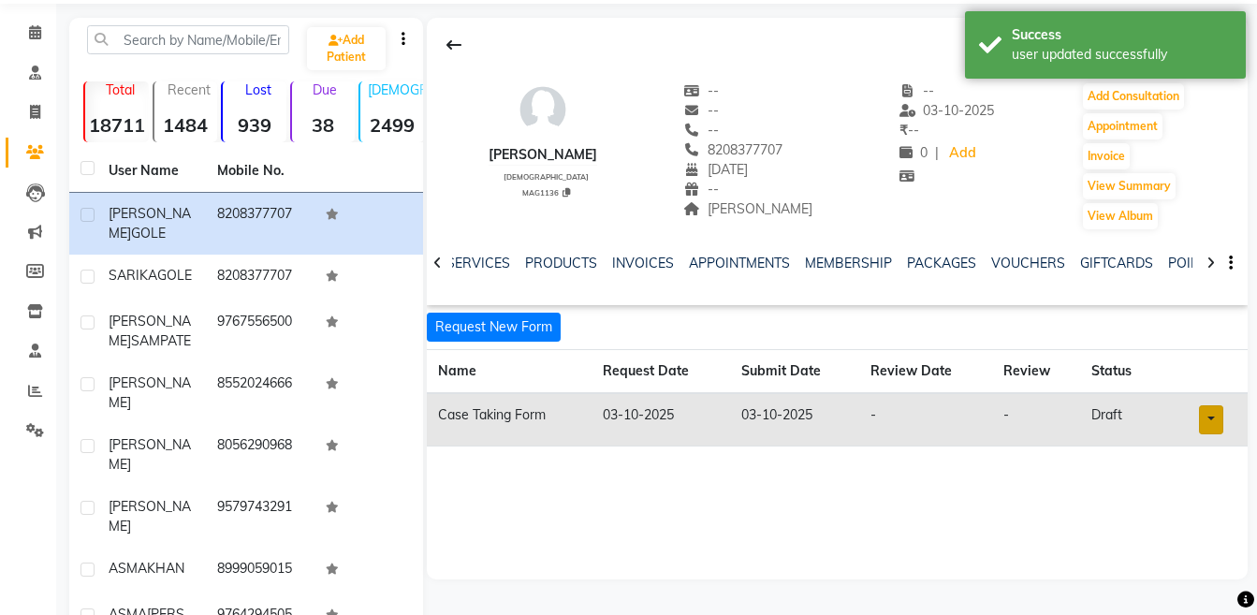
click at [1212, 421] on link at bounding box center [1211, 419] width 24 height 29
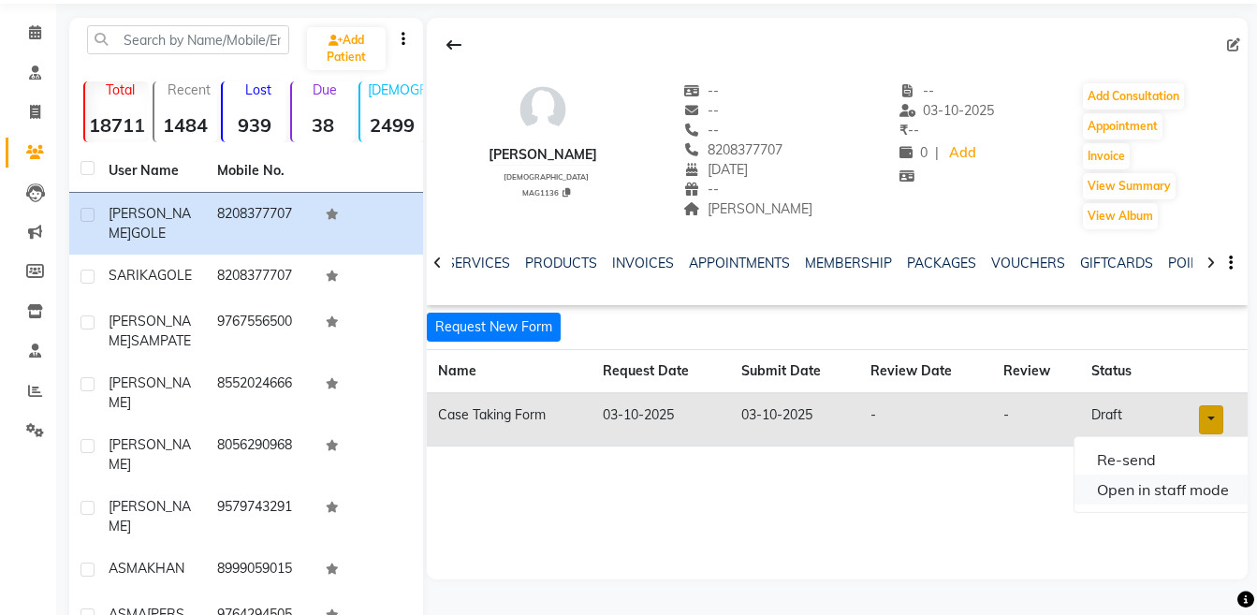
click at [1196, 486] on link "Open in staff mode" at bounding box center [1162, 489] width 177 height 30
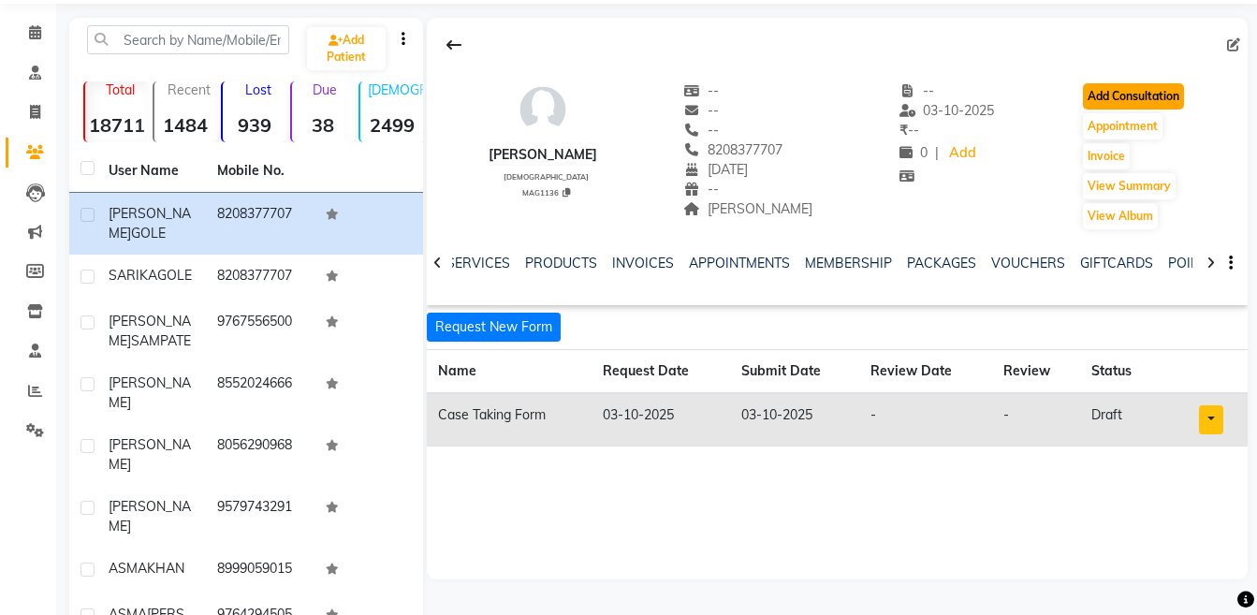
click at [1100, 86] on button "Add Consultation" at bounding box center [1133, 96] width 101 height 26
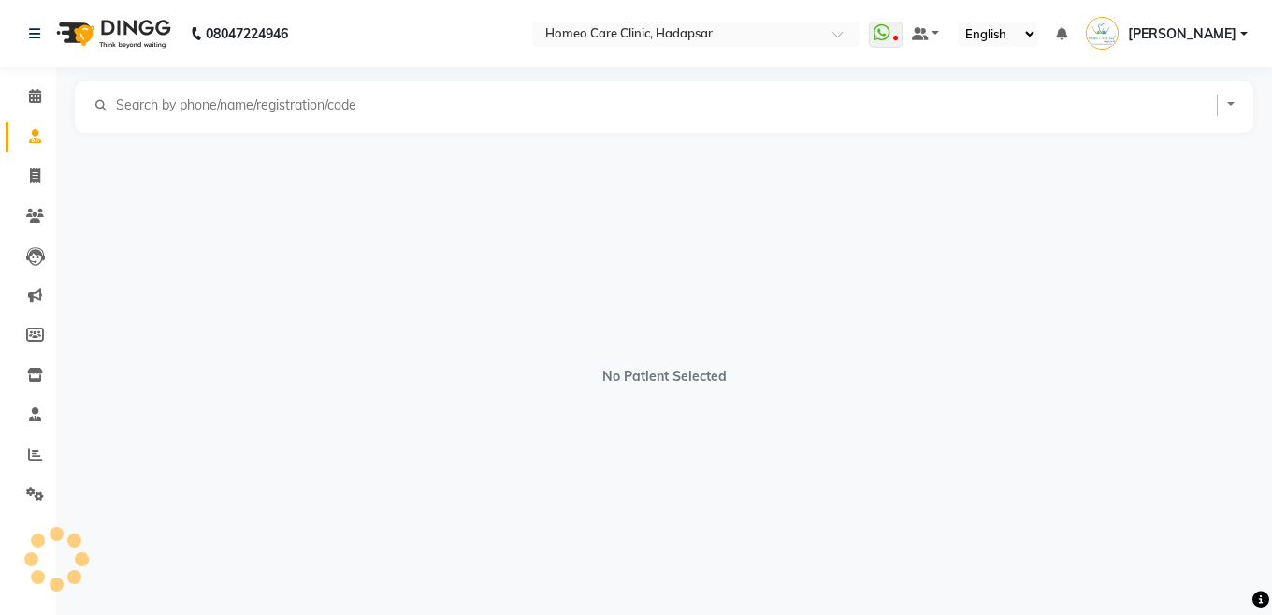
select select "[DEMOGRAPHIC_DATA]"
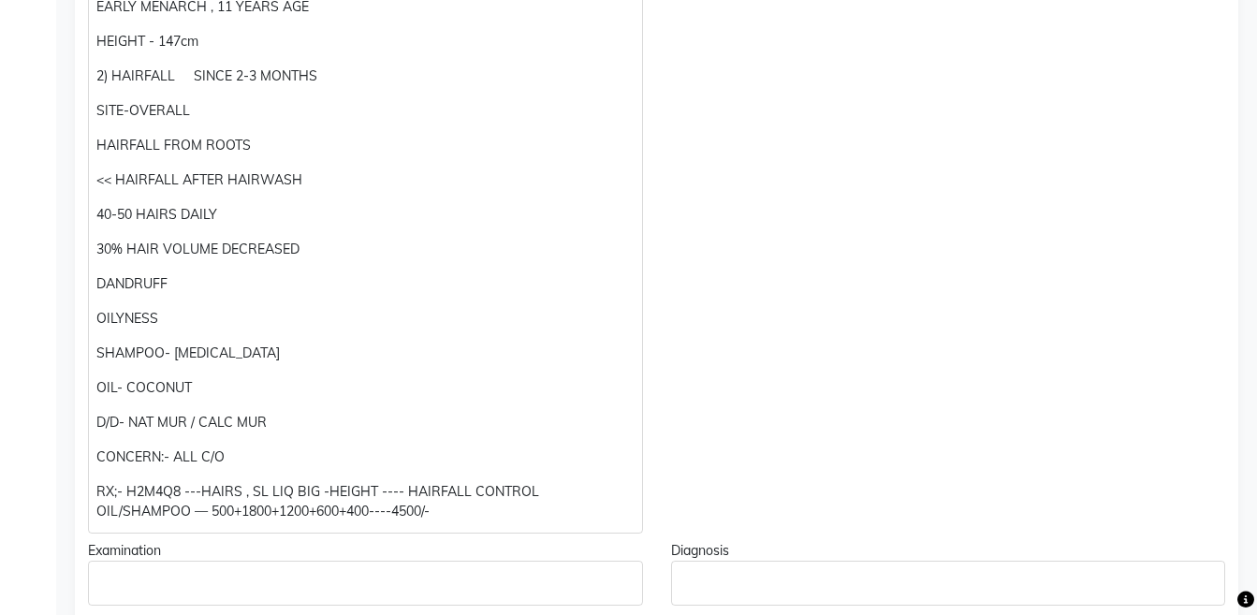
scroll to position [526, 0]
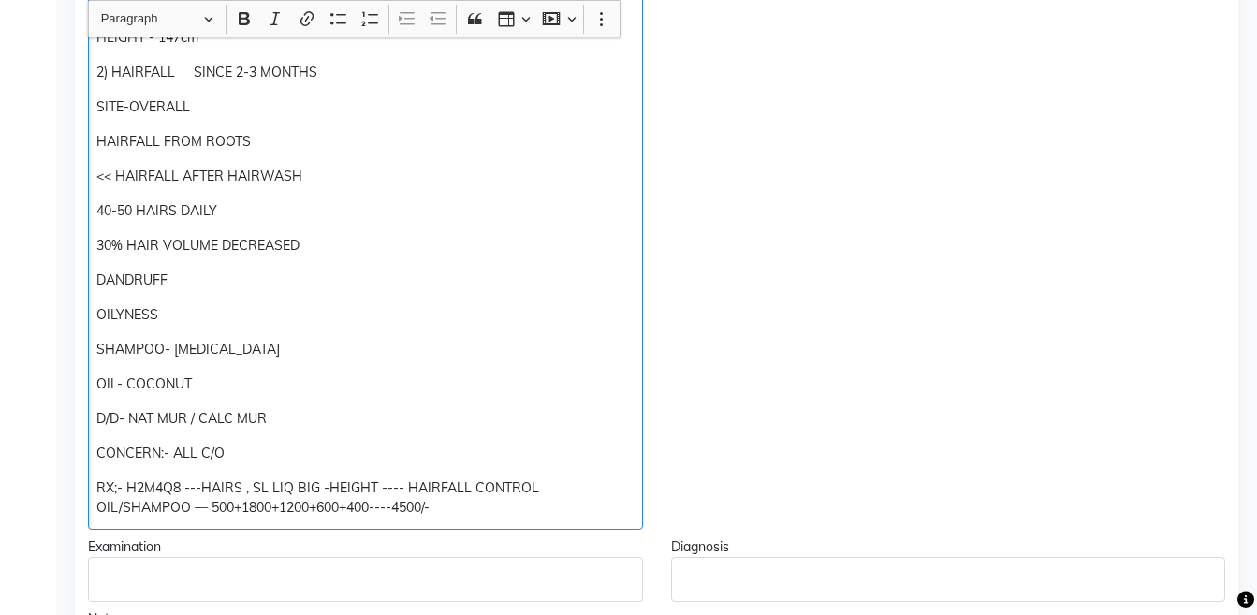
click at [182, 486] on p "RX;- H2M4Q8 ---HAIRS , SL LIQ BIG -HEIGHT ---- HAIRFALL CONTROL OIL/SHAMPOO — 5…" at bounding box center [364, 497] width 537 height 39
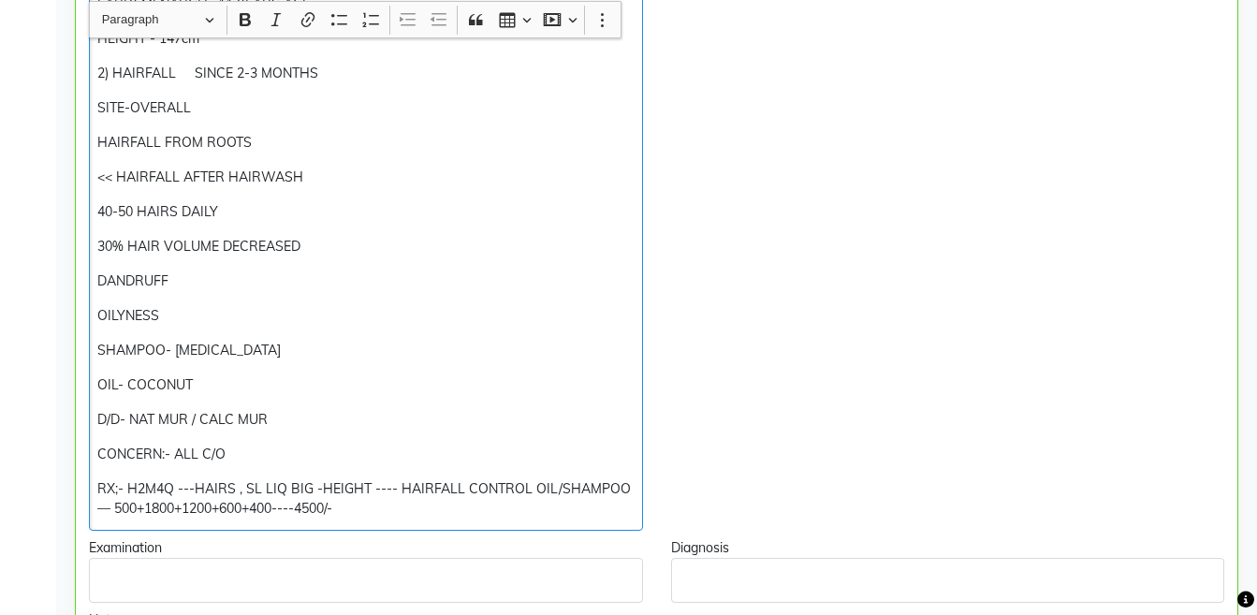
scroll to position [527, 0]
click at [193, 491] on p "RX;- H2M4Q4 ---HAIRS , SL LIQ BIG -HEIGHT ---- HAIRFALL CONTROL OIL/SHAMPOO — 5…" at bounding box center [365, 497] width 536 height 39
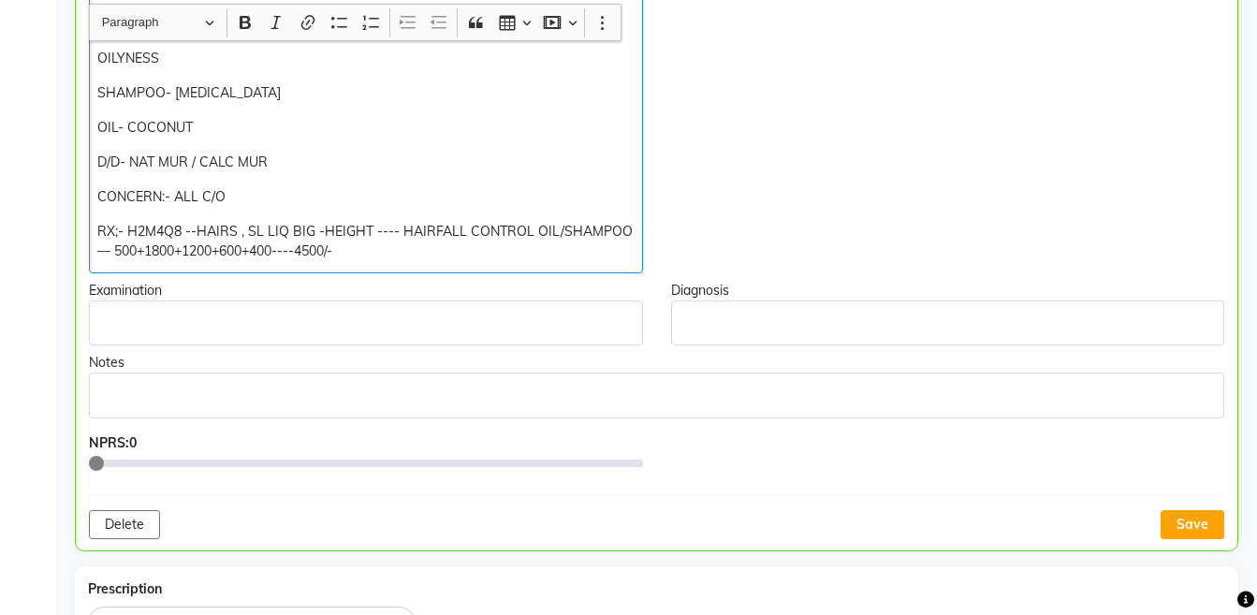
scroll to position [787, 0]
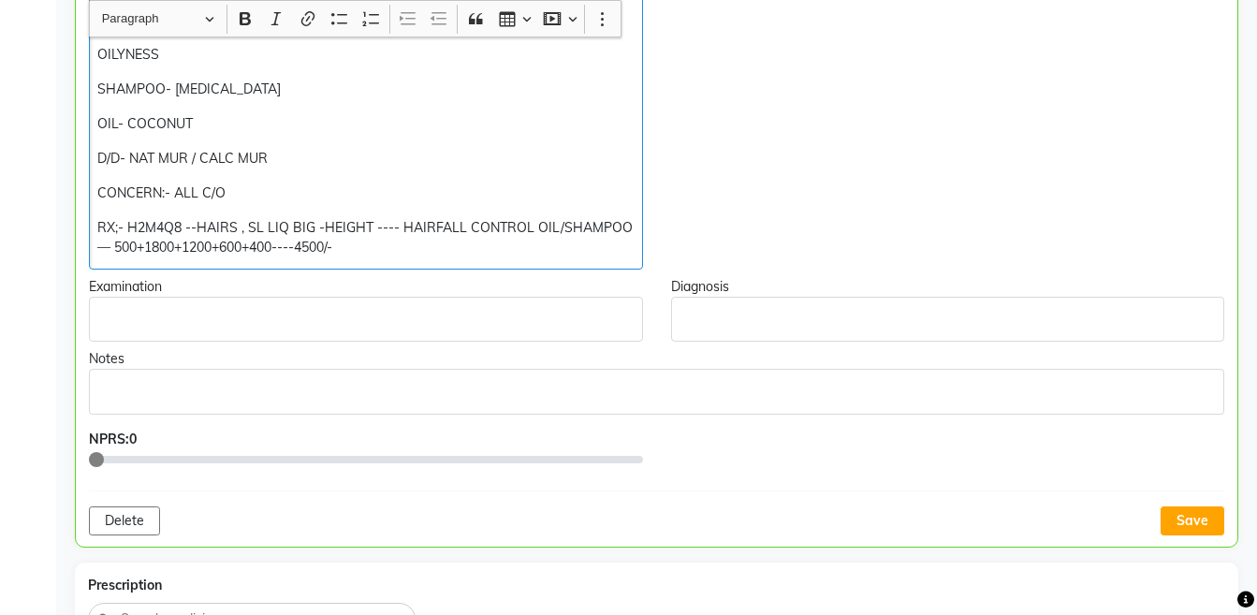
click at [125, 227] on p "RX;- H2M4Q8 --HAIRS , SL LIQ BIG -HEIGHT ---- HAIRFALL CONTROL OIL/SHAMPOO — 50…" at bounding box center [365, 237] width 536 height 39
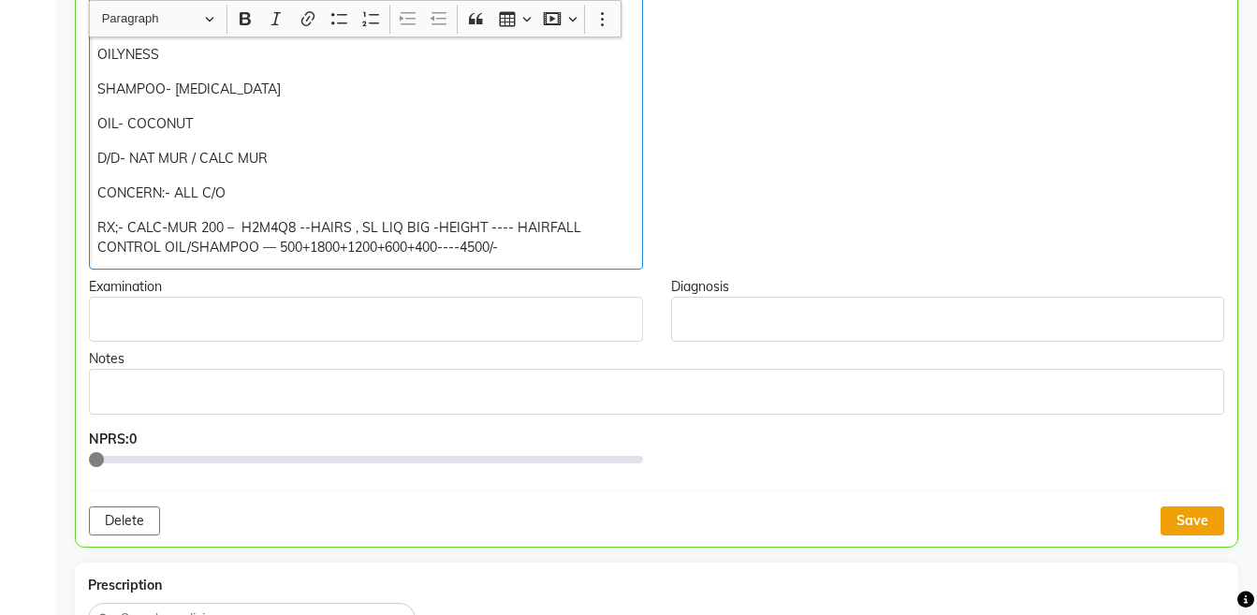
click at [1179, 524] on button "Save" at bounding box center [1192, 520] width 64 height 29
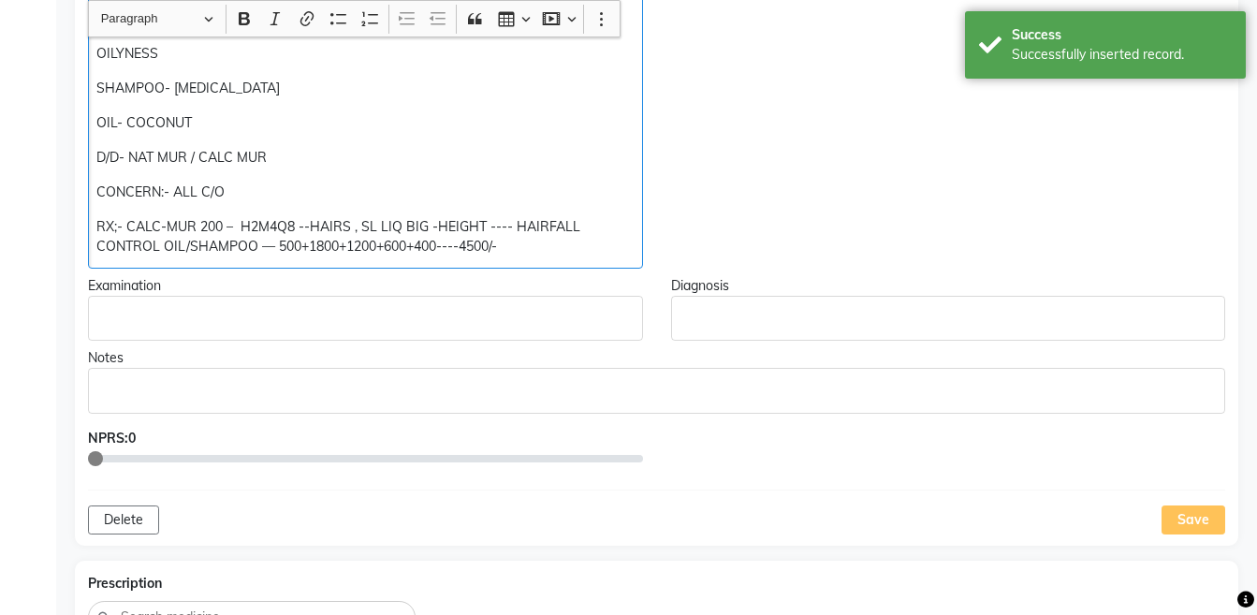
copy div "CONCERN:- ALL C/O RX;- CALC-MUR 200 – H2M4Q8 --HAIRS , SL LIQ BIG -HEIGHT ---- …"
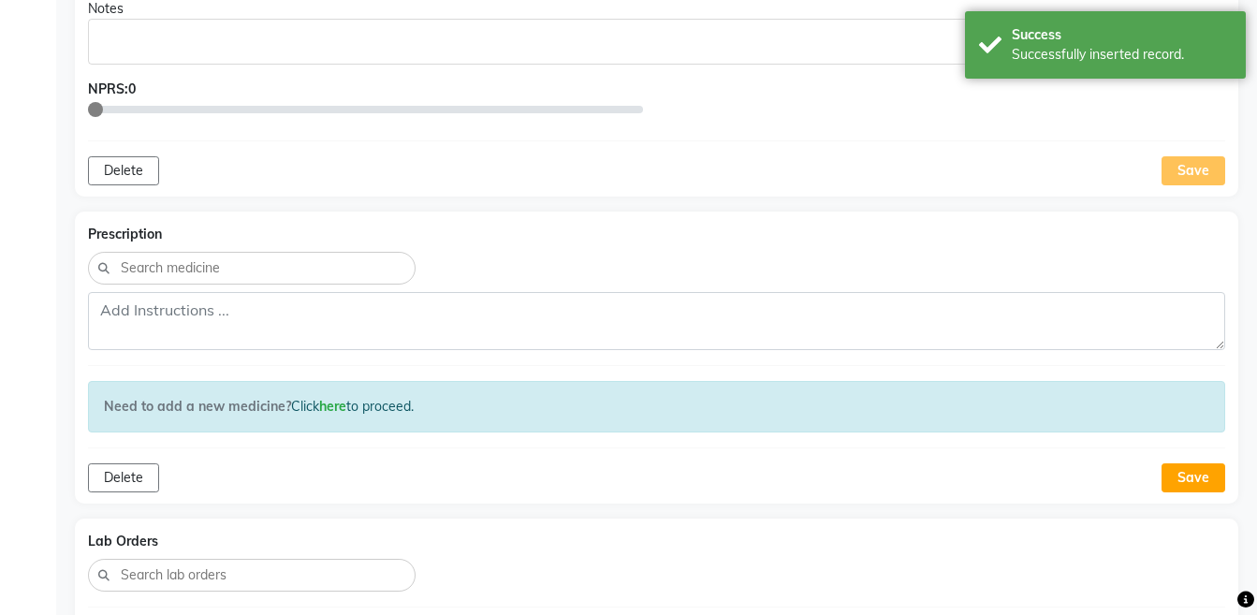
scroll to position [1142, 0]
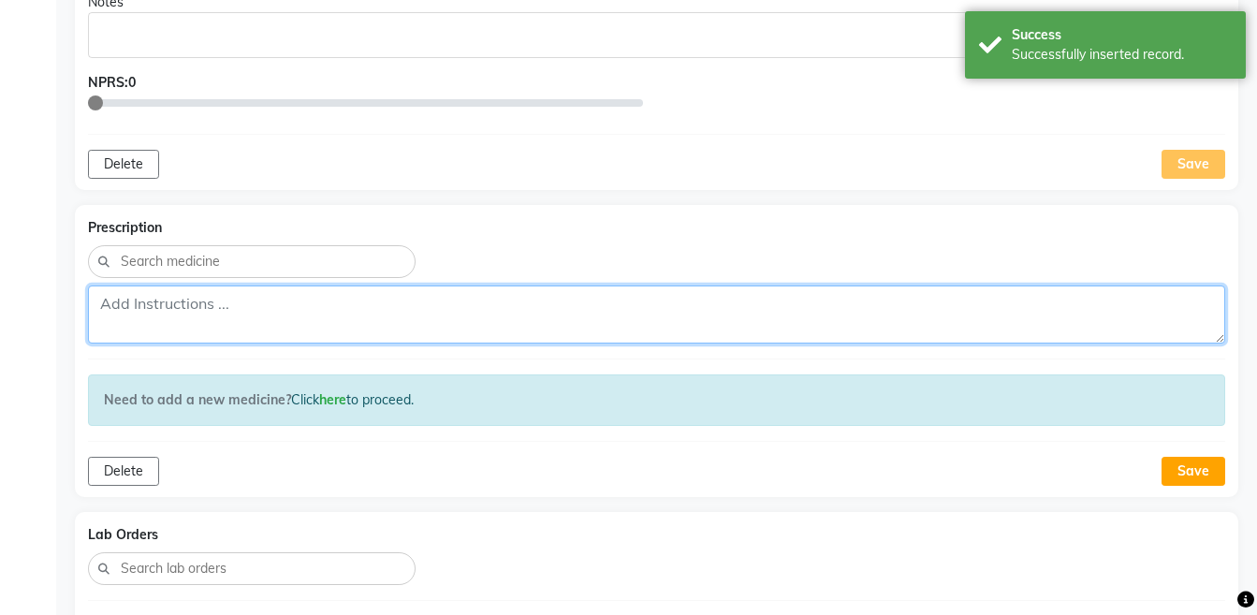
click at [953, 312] on textarea at bounding box center [656, 314] width 1137 height 58
paste textarea "RX;- CALC-MUR 200 – H2M4Q8 --HAIRS , SL LIQ BIG -HEIGHT ---- HAIRFALL CONTROL O…"
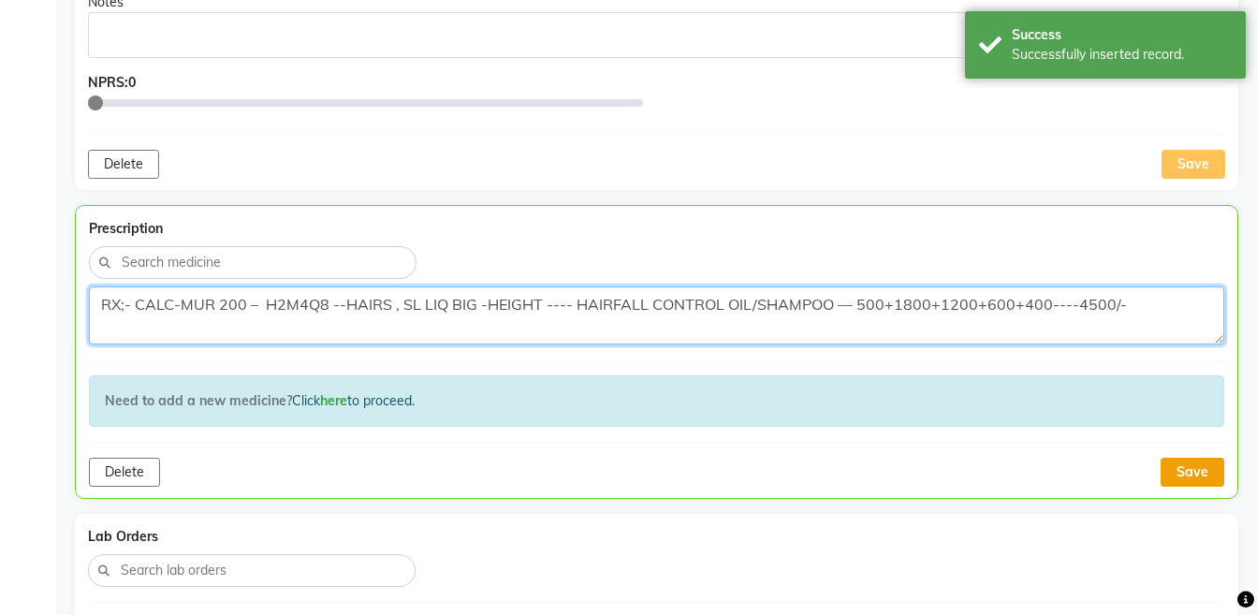
type textarea "RX;- CALC-MUR 200 – H2M4Q8 --HAIRS , SL LIQ BIG -HEIGHT ---- HAIRFALL CONTROL O…"
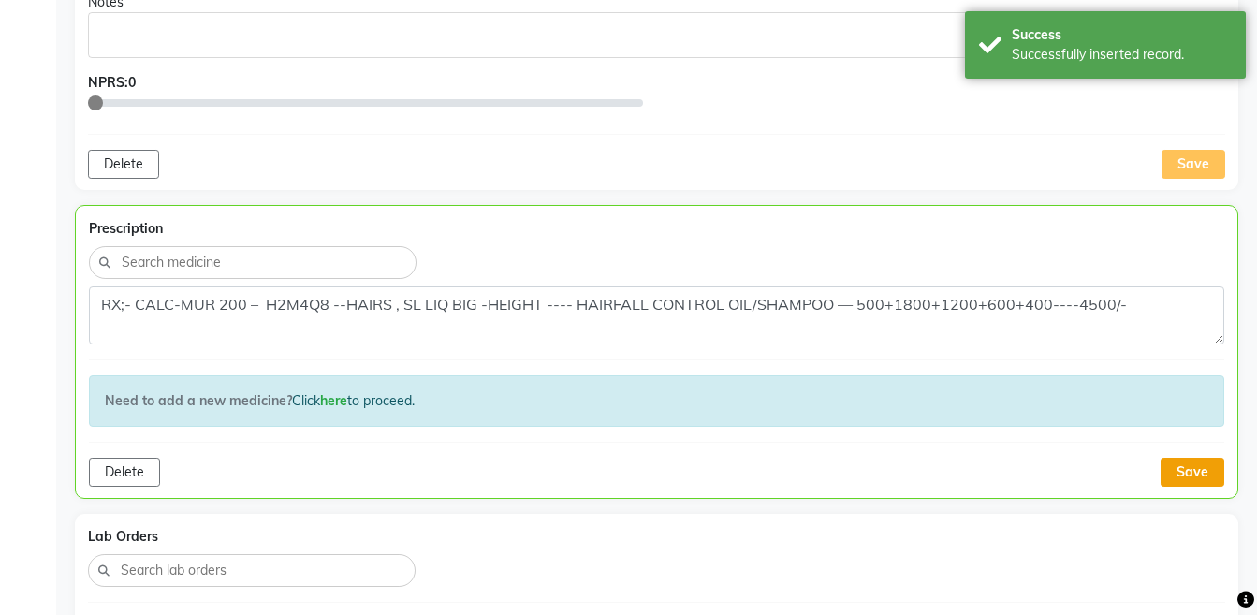
click at [1195, 475] on button "Save" at bounding box center [1192, 472] width 64 height 29
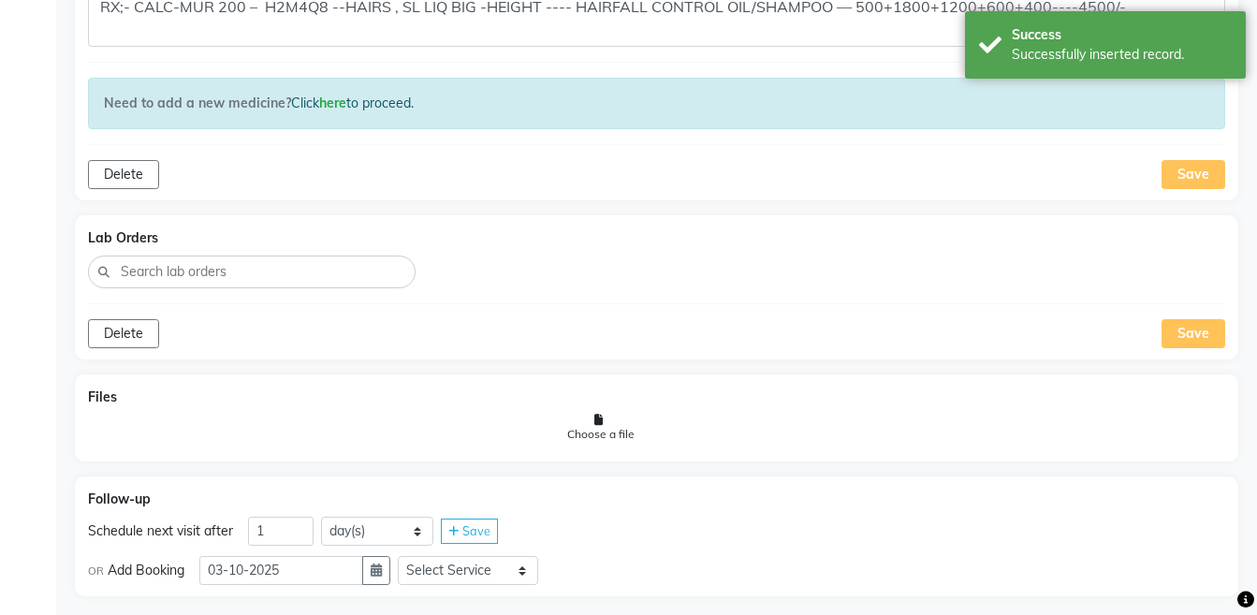
scroll to position [1458, 0]
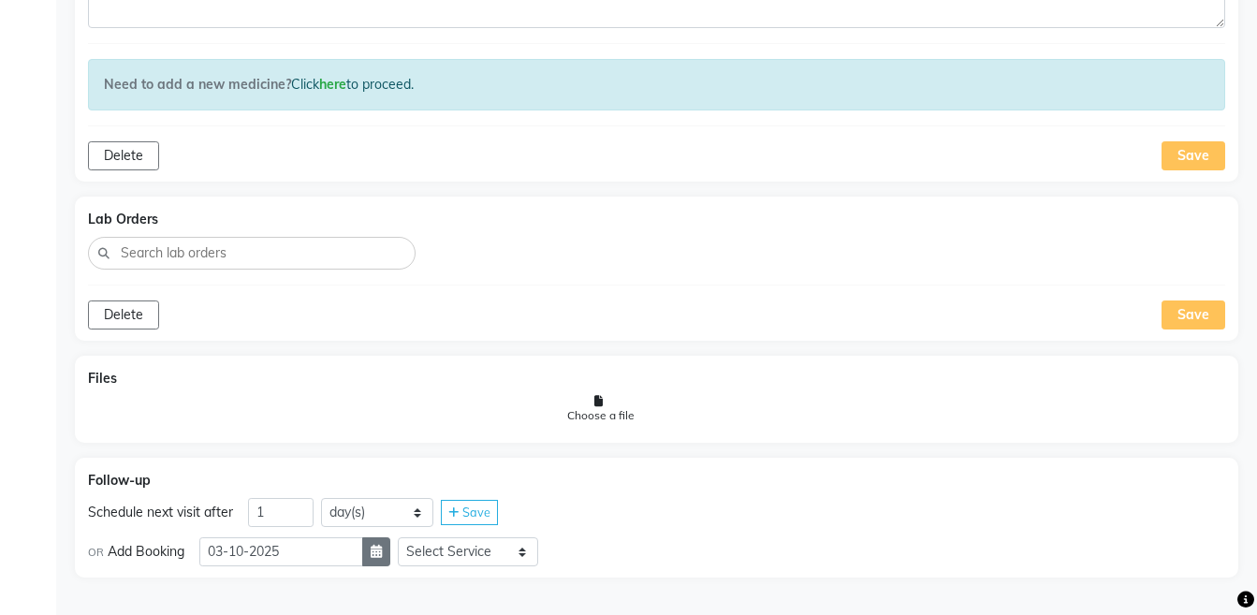
click at [382, 554] on icon "button" at bounding box center [376, 551] width 11 height 13
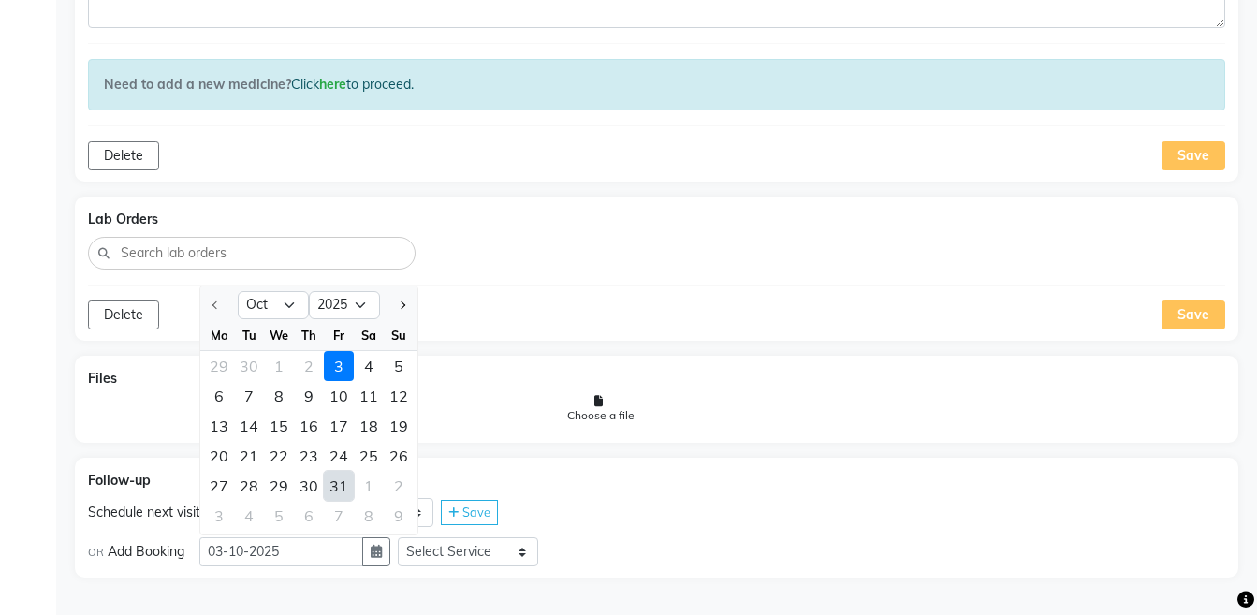
select select "11"
click at [213, 429] on div "10" at bounding box center [219, 426] width 30 height 30
type input "[DATE]"
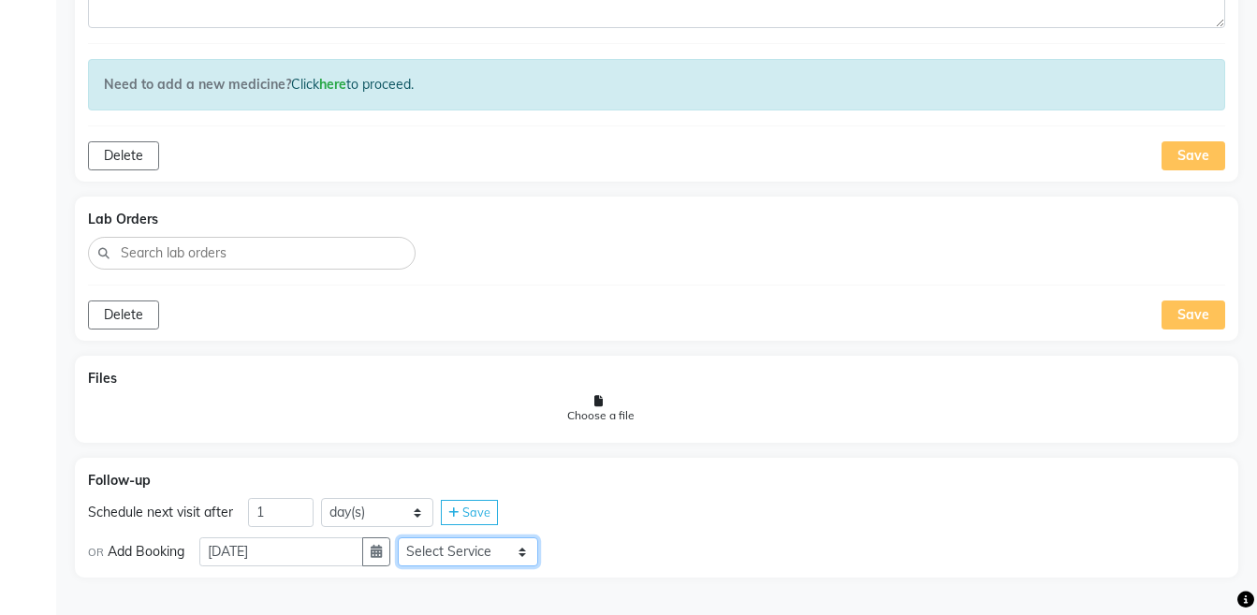
click at [444, 554] on select "Select Service Medicine Medicine 1 Hydra Facial Medi Facial Vampire Facial With…" at bounding box center [468, 551] width 140 height 29
select select "972997"
click at [413, 537] on select "Select Service Medicine Medicine 1 Hydra Facial Medi Facial Vampire Facial With…" at bounding box center [468, 551] width 140 height 29
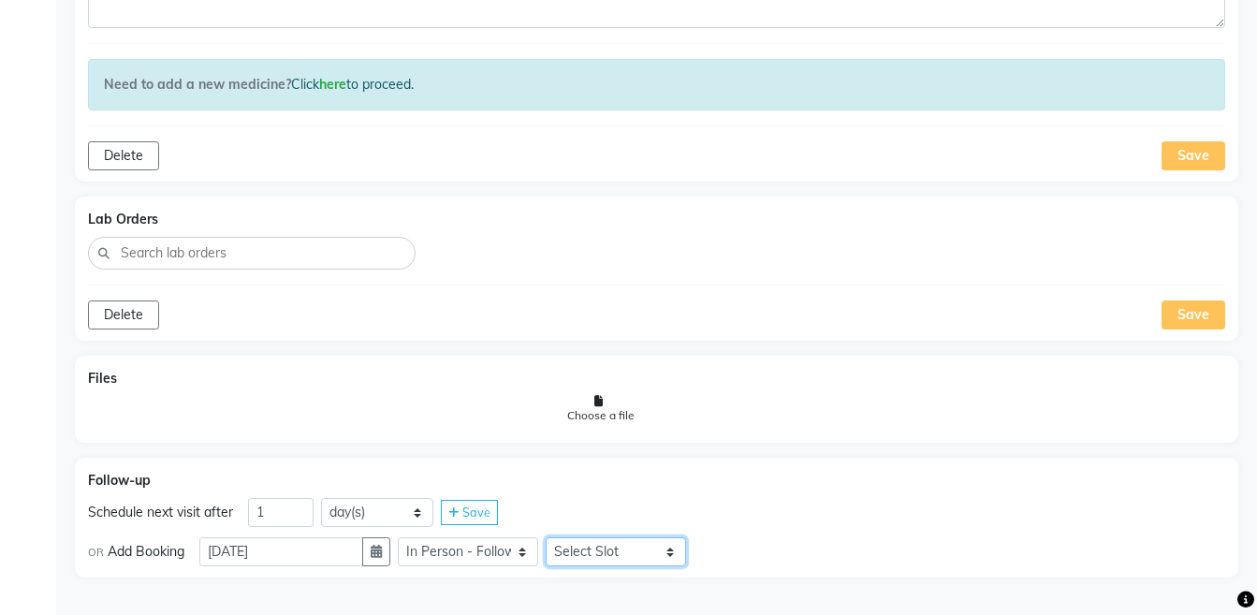
click at [588, 551] on select "Select Slot 10:15 10:30 10:45 11:00 11:15 11:30 11:45 12:00 12:15 12:30 12:45 1…" at bounding box center [615, 551] width 140 height 29
select select "870"
click at [560, 537] on select "Select Slot 10:15 10:30 10:45 11:00 11:15 11:30 11:45 12:00 12:15 12:30 12:45 1…" at bounding box center [615, 551] width 140 height 29
click at [740, 547] on span "Save" at bounding box center [729, 551] width 28 height 15
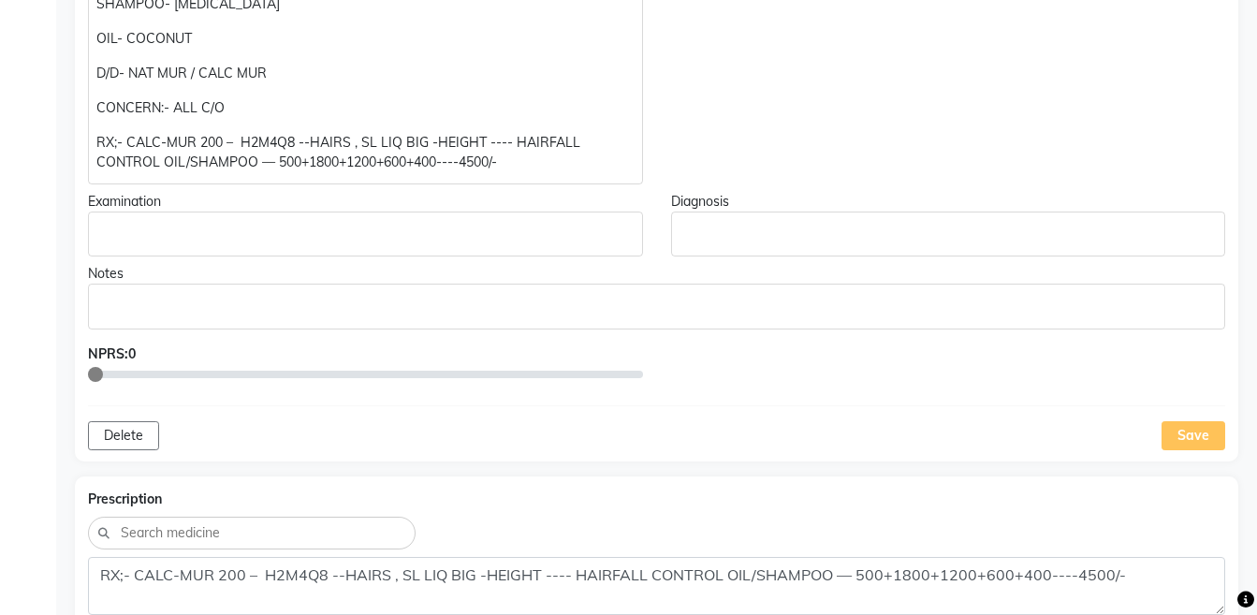
scroll to position [0, 0]
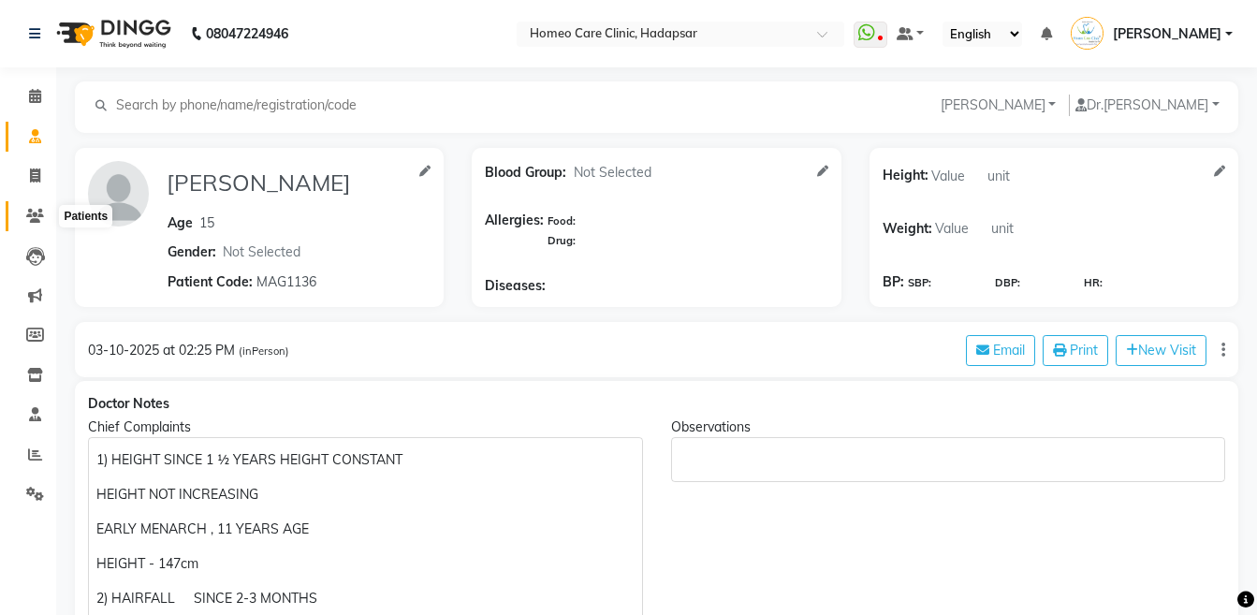
click at [37, 215] on icon at bounding box center [35, 216] width 18 height 14
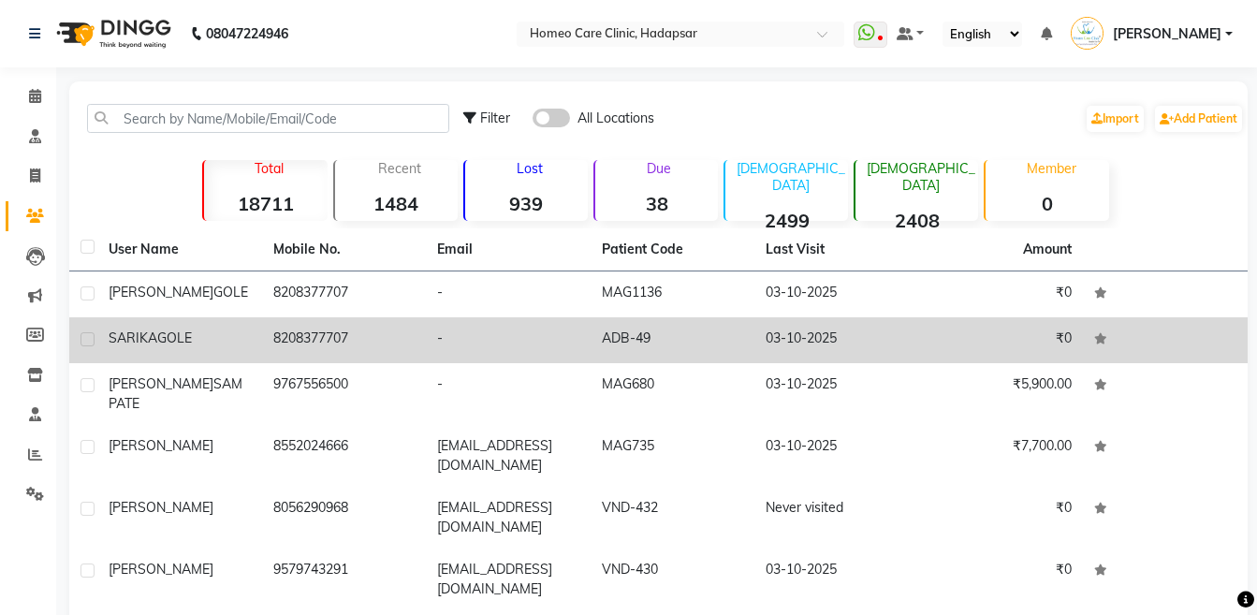
click at [233, 342] on div "[PERSON_NAME]" at bounding box center [180, 338] width 142 height 20
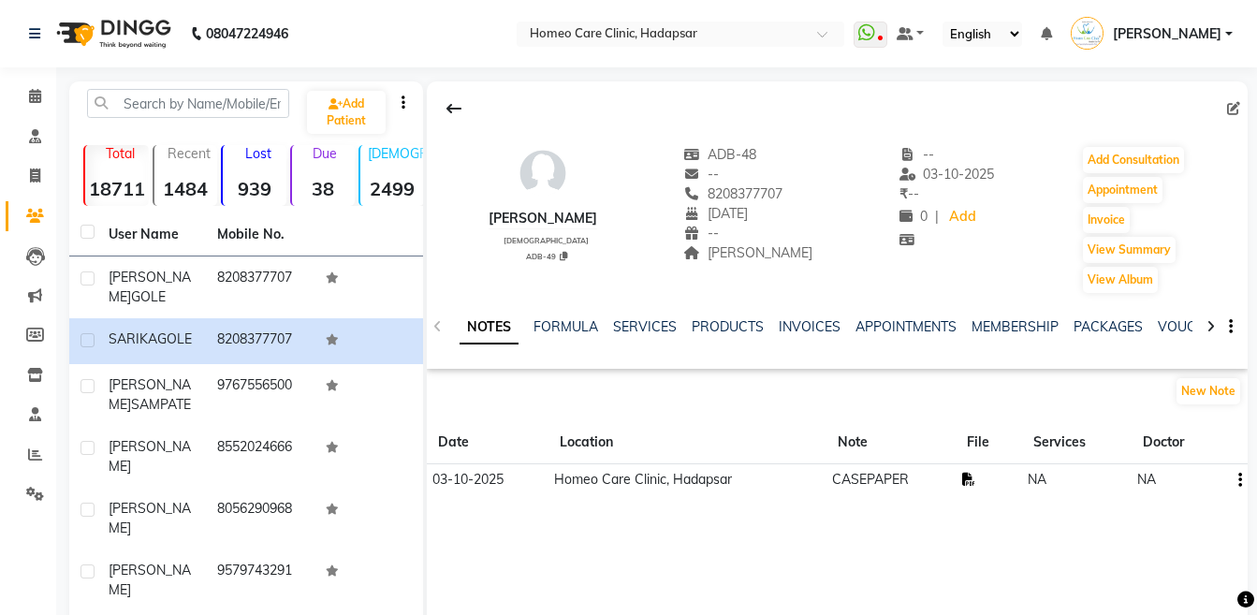
click at [963, 475] on icon at bounding box center [968, 479] width 13 height 13
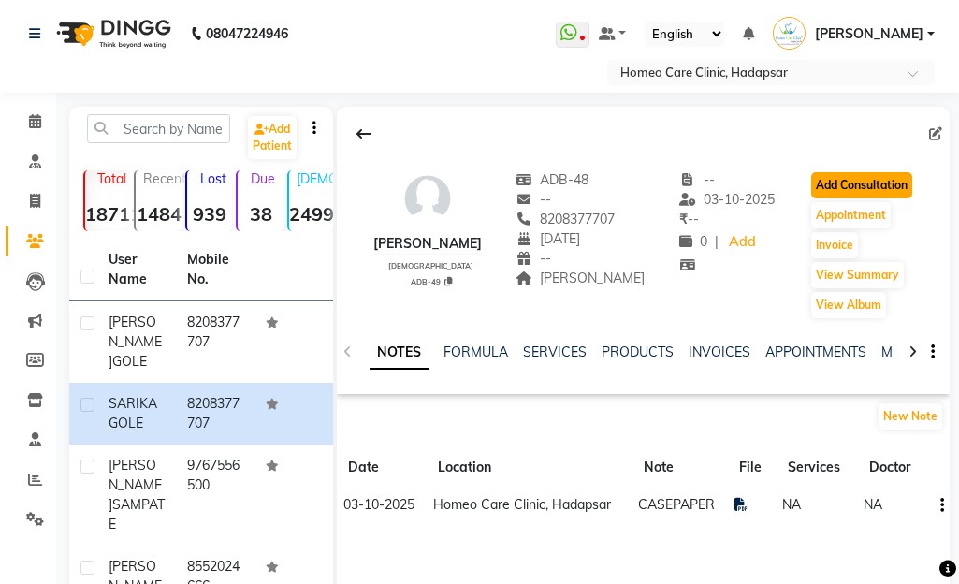
click at [852, 187] on button "Add Consultation" at bounding box center [861, 185] width 101 height 26
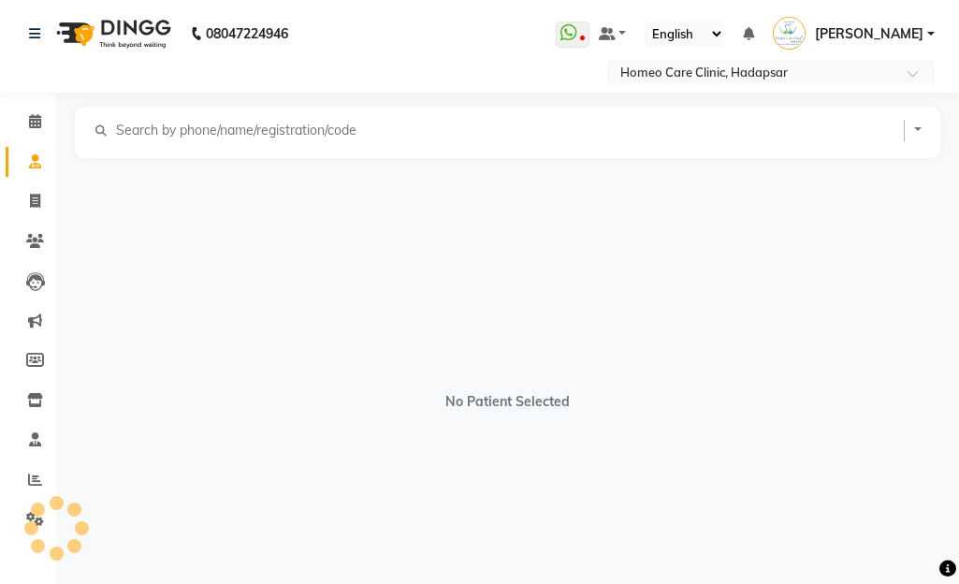
select select "[DEMOGRAPHIC_DATA]"
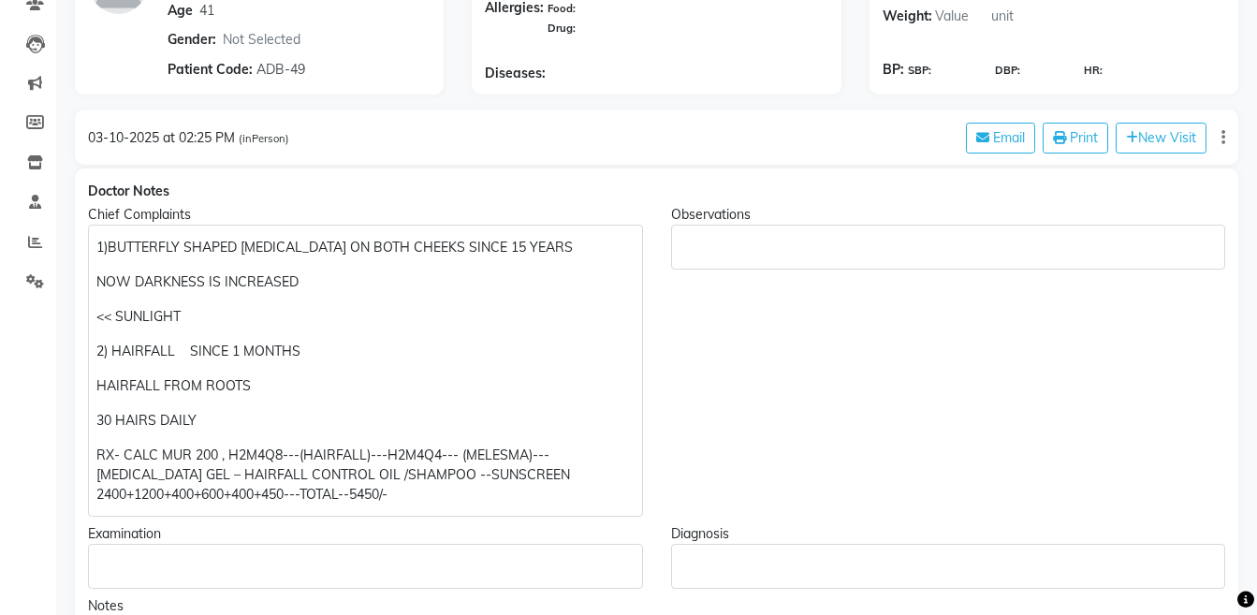
scroll to position [218, 0]
